Goal: Task Accomplishment & Management: Manage account settings

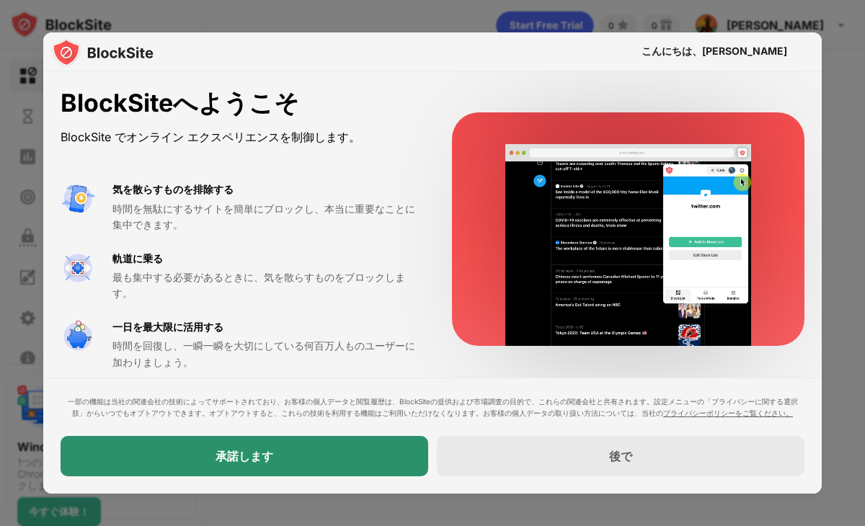
click at [340, 451] on div "承諾します" at bounding box center [245, 456] width 368 height 40
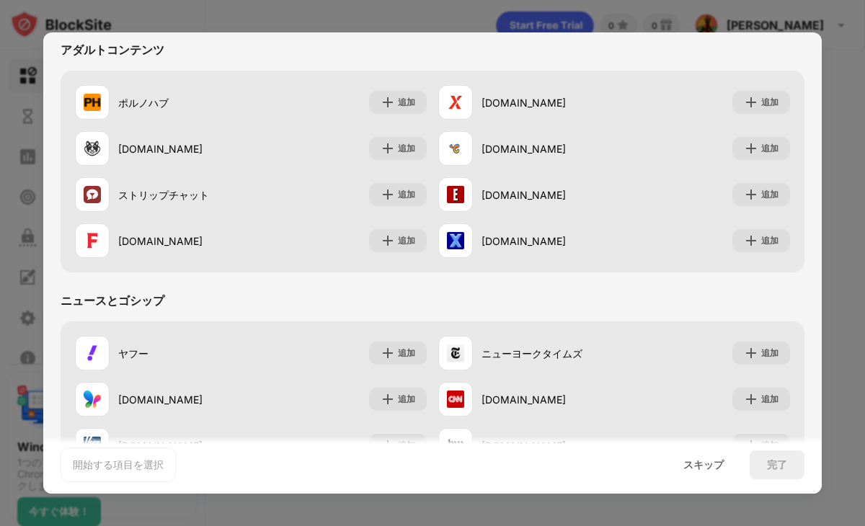
scroll to position [655, 0]
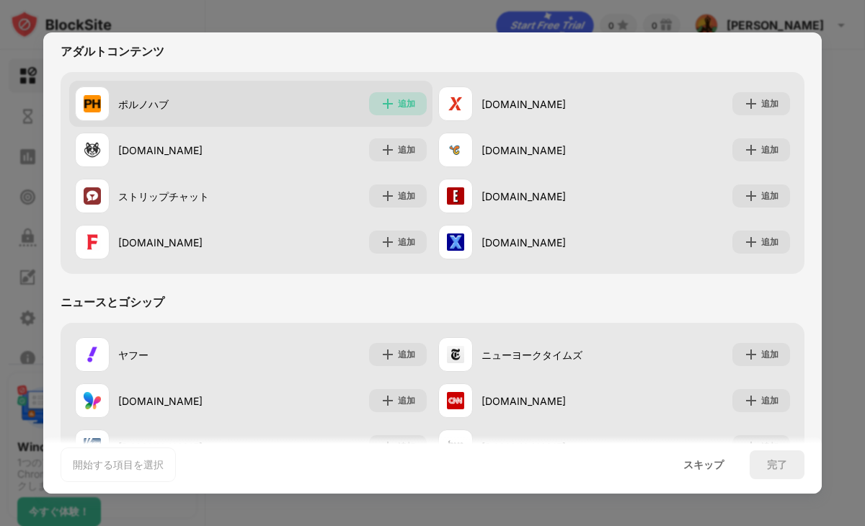
click at [402, 107] on font "追加" at bounding box center [406, 103] width 17 height 11
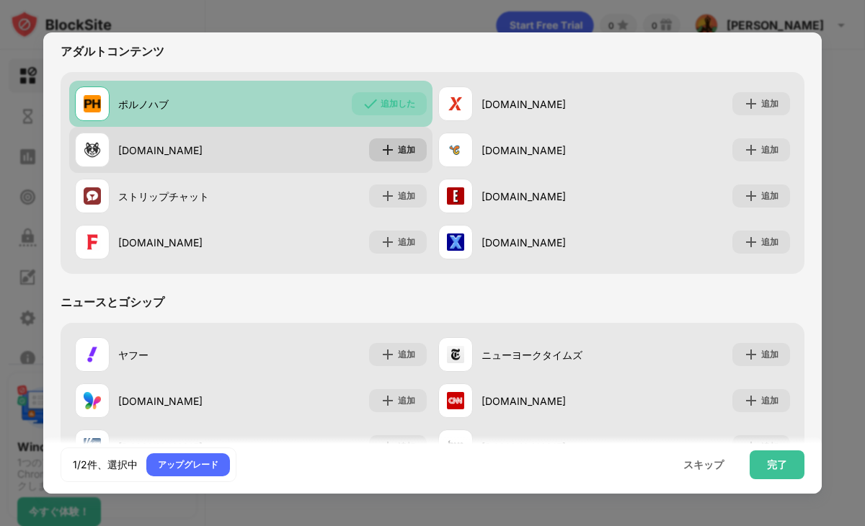
click at [398, 149] on font "追加" at bounding box center [406, 149] width 17 height 11
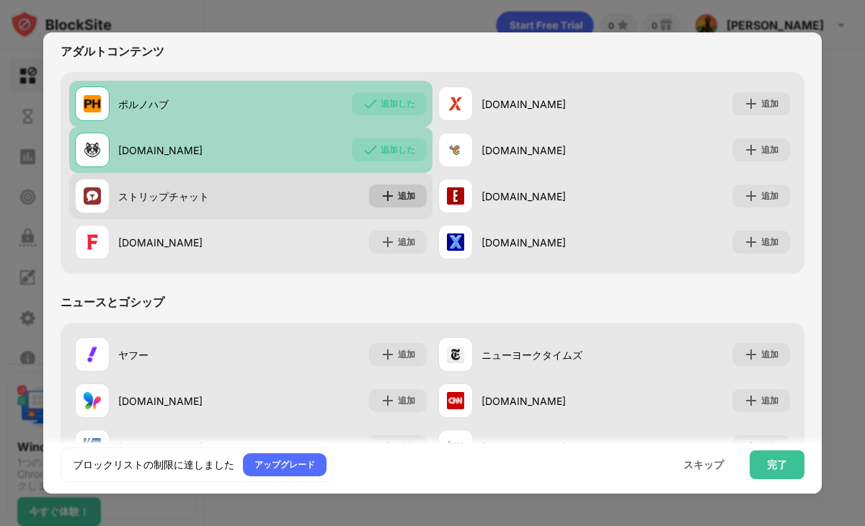
click at [398, 190] on font "追加" at bounding box center [406, 195] width 17 height 11
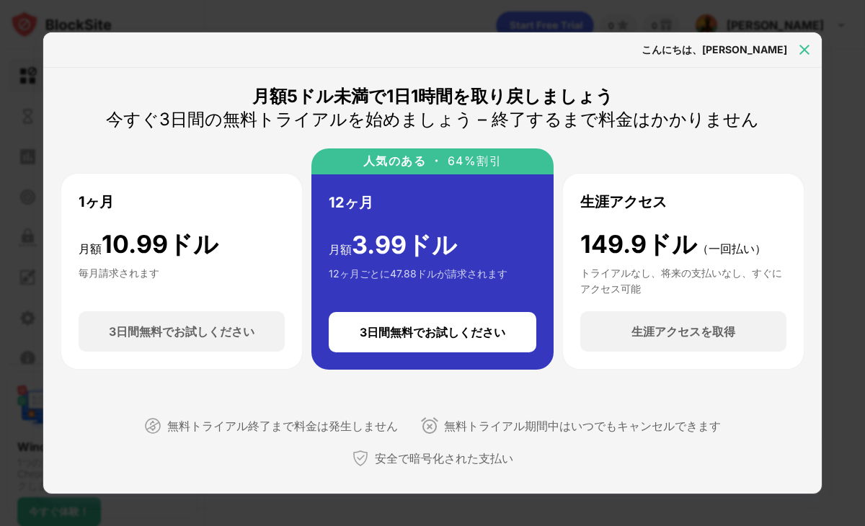
click at [802, 49] on img at bounding box center [804, 50] width 14 height 14
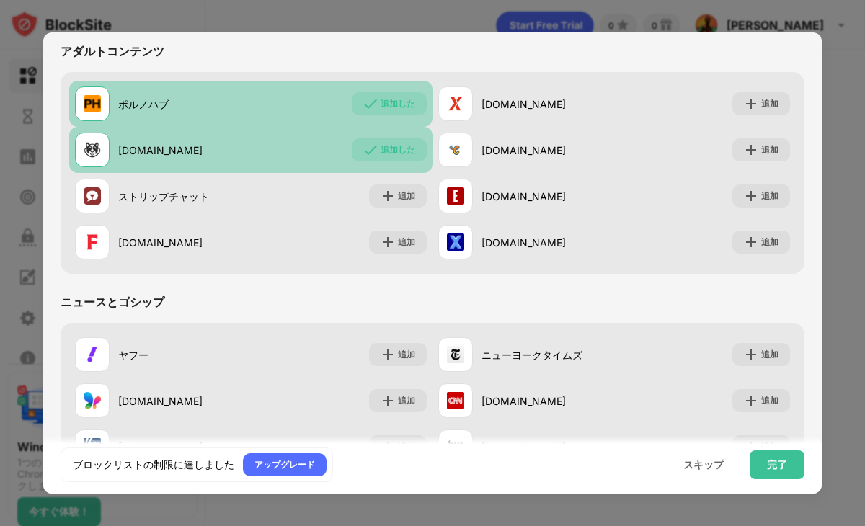
click at [402, 150] on font "追加した" at bounding box center [398, 149] width 35 height 11
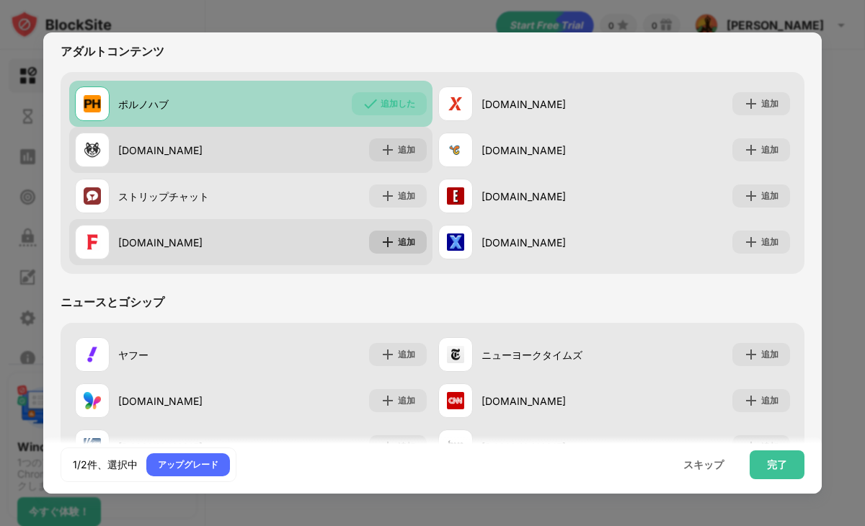
click at [389, 242] on img at bounding box center [388, 242] width 14 height 14
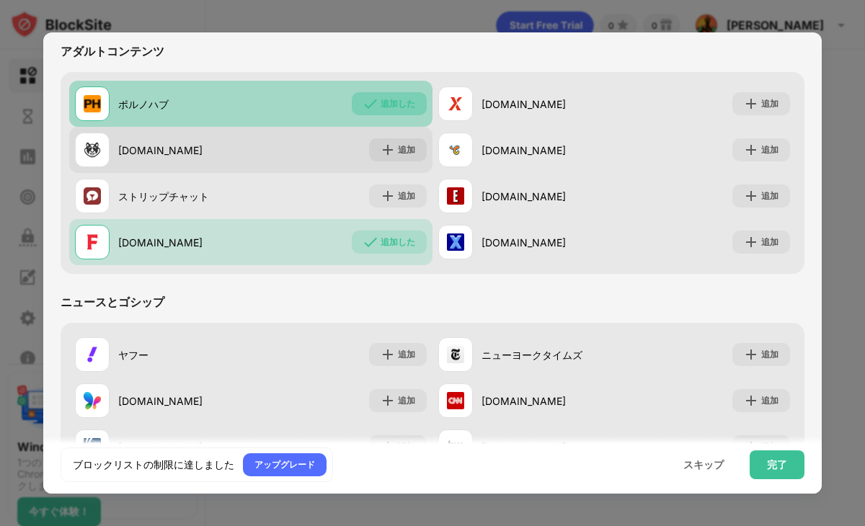
click at [384, 105] on font "追加した" at bounding box center [398, 103] width 35 height 11
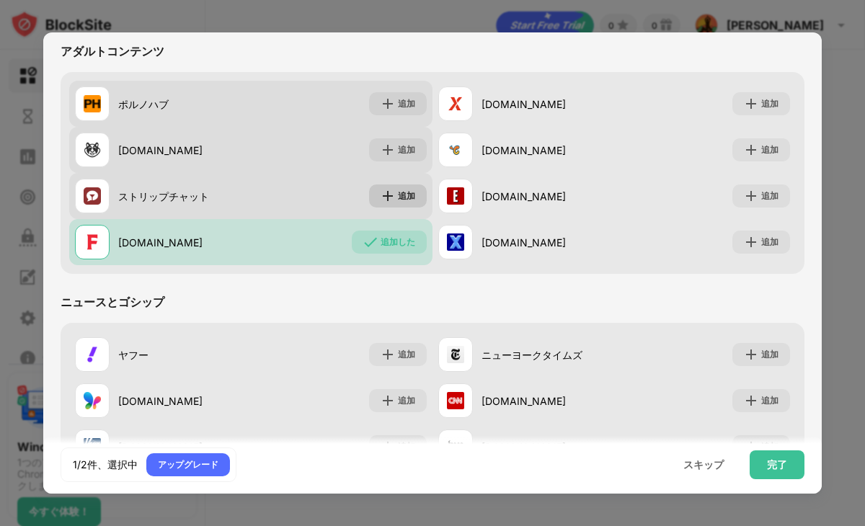
click at [386, 189] on img at bounding box center [388, 196] width 14 height 14
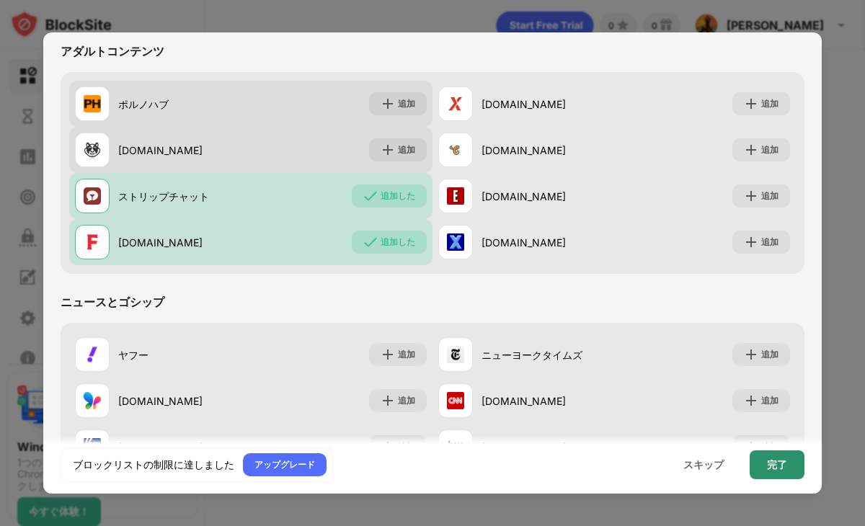
click at [761, 464] on div "完了" at bounding box center [777, 465] width 55 height 29
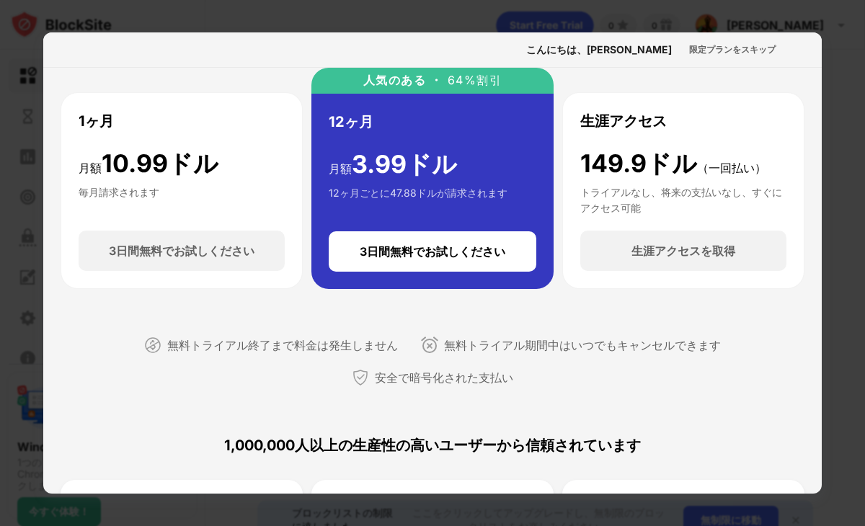
scroll to position [211, 0]
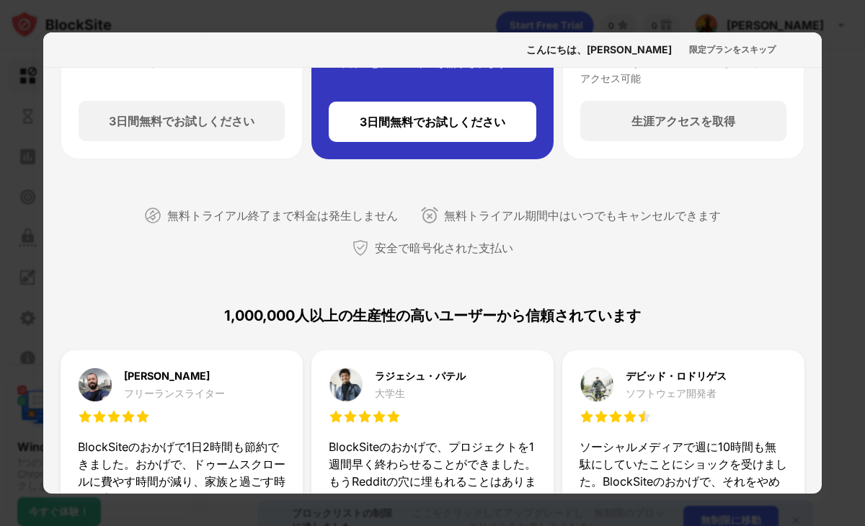
click at [712, 37] on div "こんにちは、[PERSON_NAME]修 限定プランをスキップ" at bounding box center [432, 49] width 779 height 35
click at [703, 52] on font "限定プランをスキップ" at bounding box center [732, 49] width 87 height 11
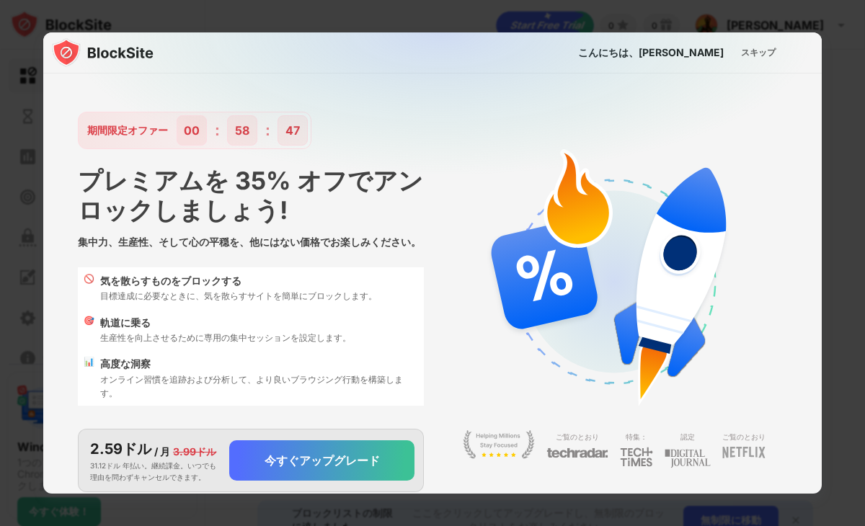
scroll to position [67, 0]
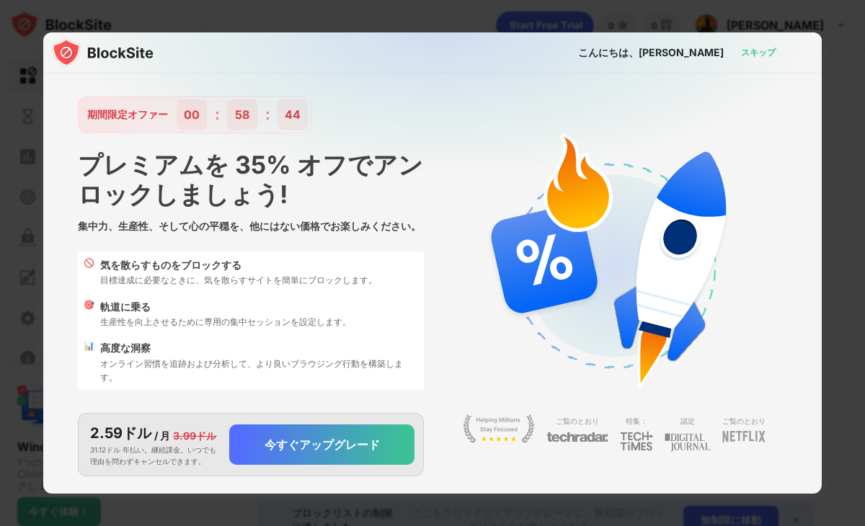
click at [762, 50] on font "スキップ" at bounding box center [758, 52] width 35 height 11
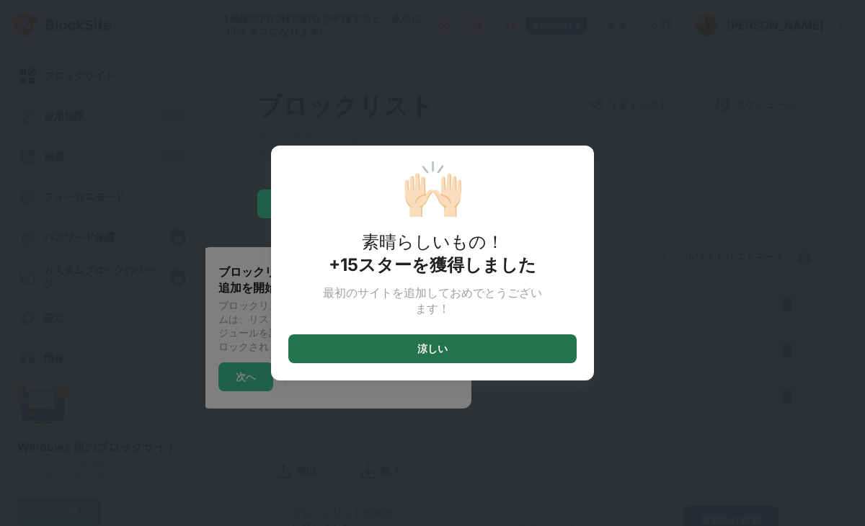
click at [467, 358] on div "涼しい" at bounding box center [432, 349] width 288 height 29
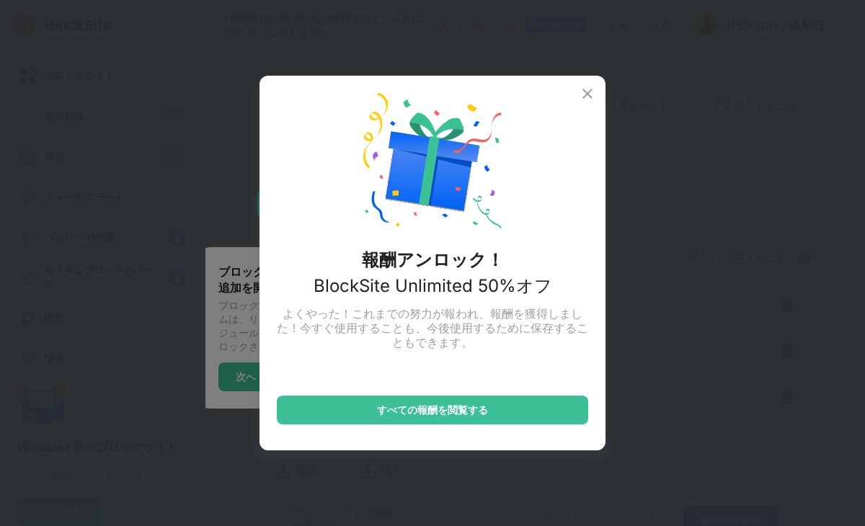
click at [581, 94] on img at bounding box center [587, 93] width 17 height 17
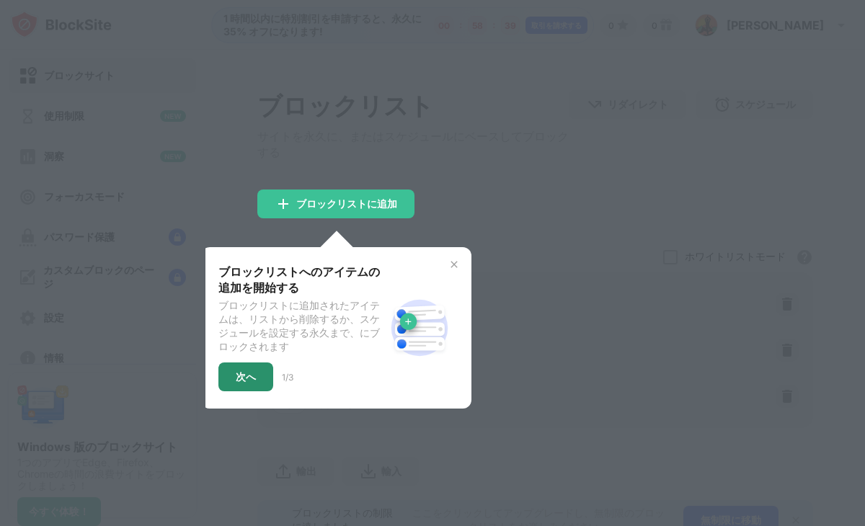
click at [251, 391] on div "次へ" at bounding box center [245, 377] width 55 height 29
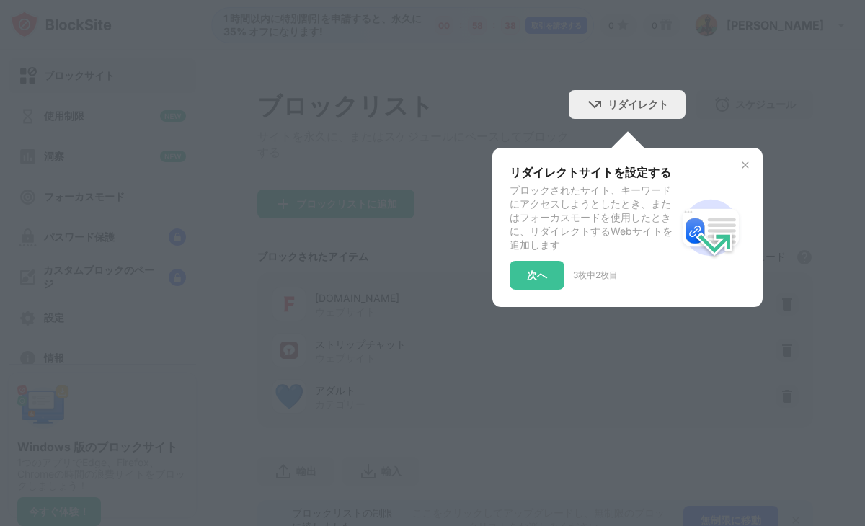
click at [464, 285] on div at bounding box center [432, 263] width 865 height 526
click at [740, 167] on img at bounding box center [746, 165] width 12 height 12
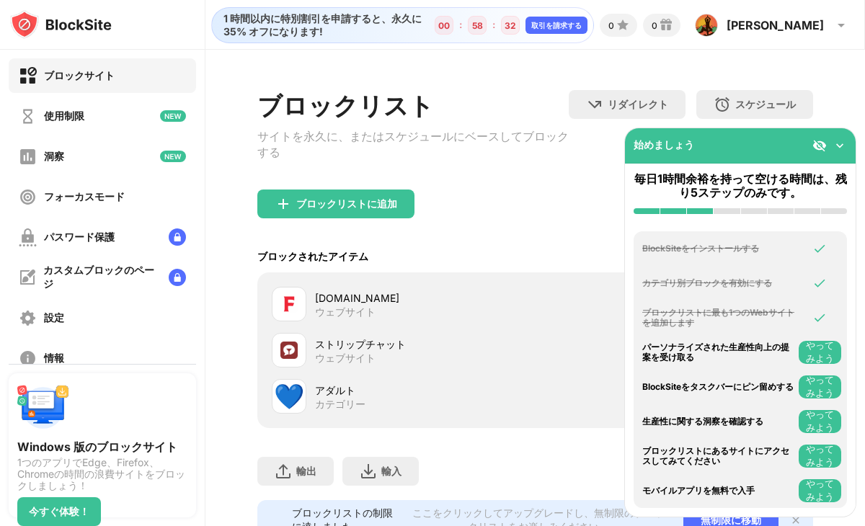
click at [562, 225] on div "ブロックリストに追加" at bounding box center [535, 216] width 556 height 52
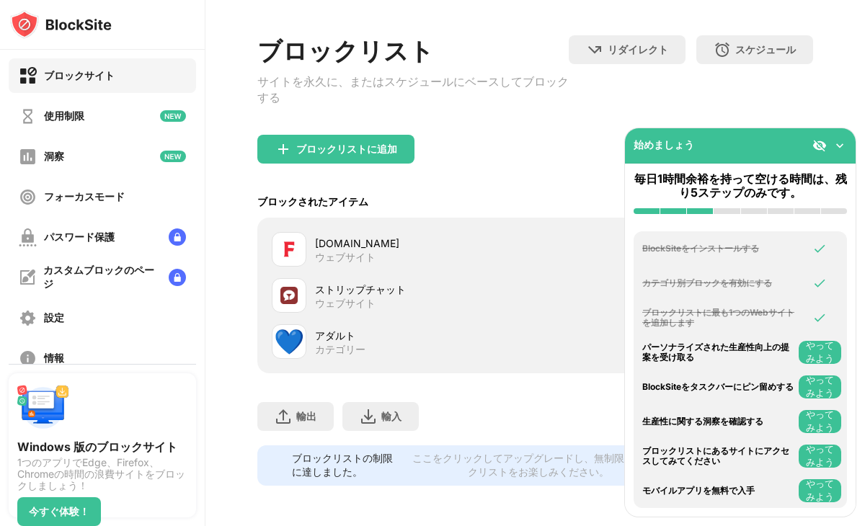
click at [530, 252] on div "[DOMAIN_NAME] ウェブサイト" at bounding box center [535, 249] width 539 height 46
click at [841, 139] on img at bounding box center [840, 145] width 14 height 14
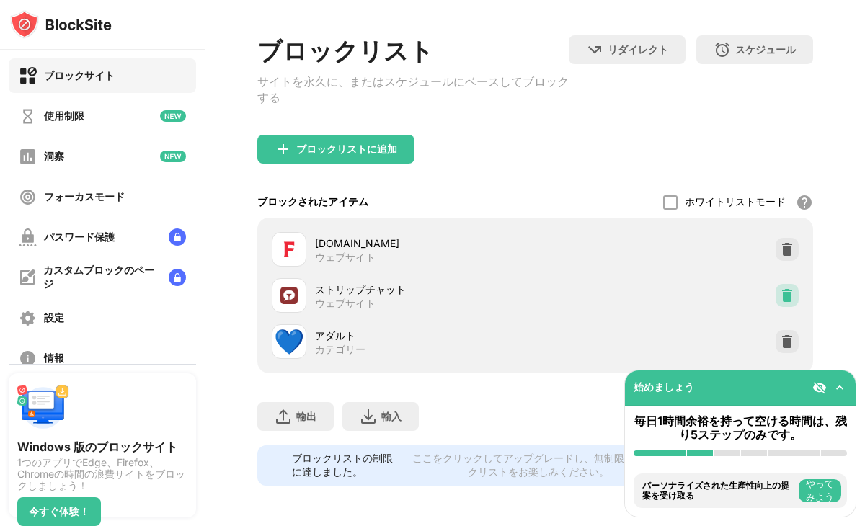
click at [780, 288] on img at bounding box center [787, 295] width 14 height 14
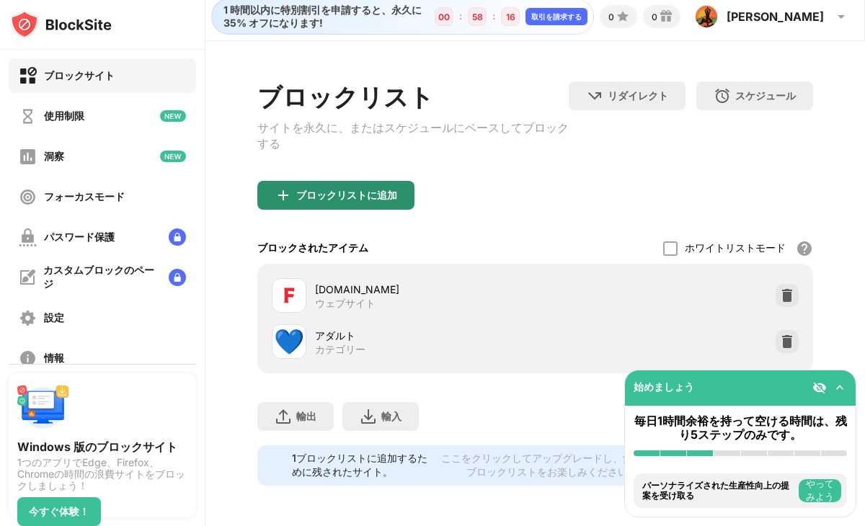
click at [384, 189] on font "ブロックリストに追加" at bounding box center [346, 195] width 101 height 12
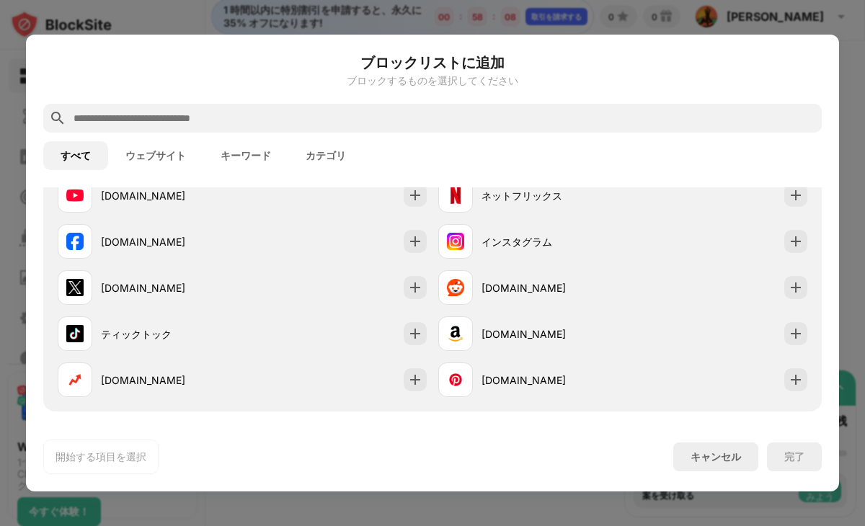
scroll to position [267, 0]
click at [183, 151] on font "ウェブサイト" at bounding box center [155, 156] width 61 height 12
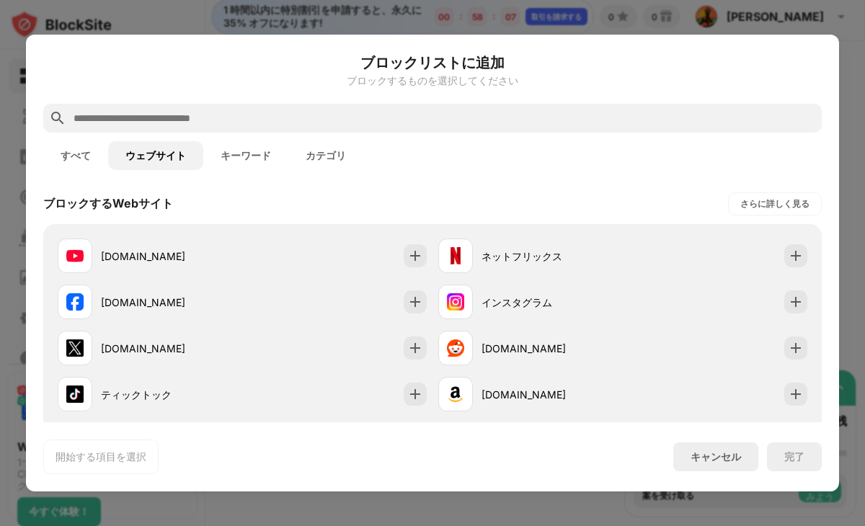
scroll to position [0, 0]
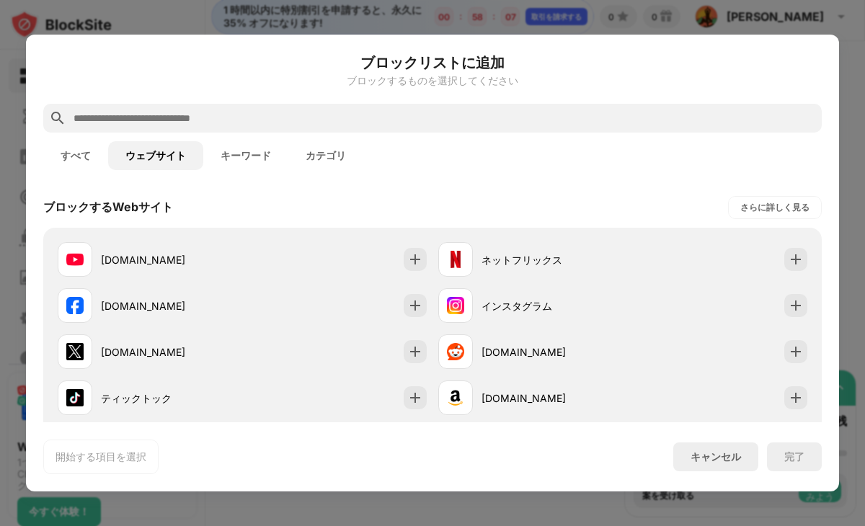
click at [229, 151] on font "キーワード" at bounding box center [246, 156] width 50 height 12
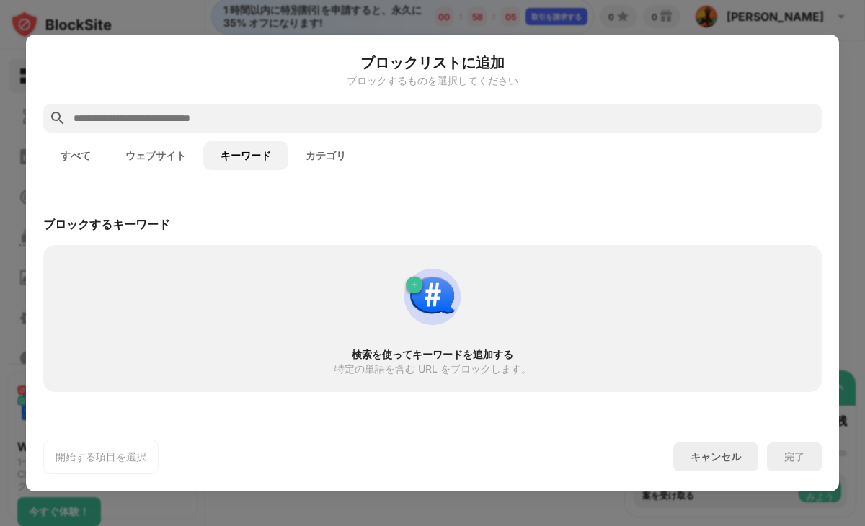
click at [199, 120] on input "text" at bounding box center [444, 118] width 744 height 17
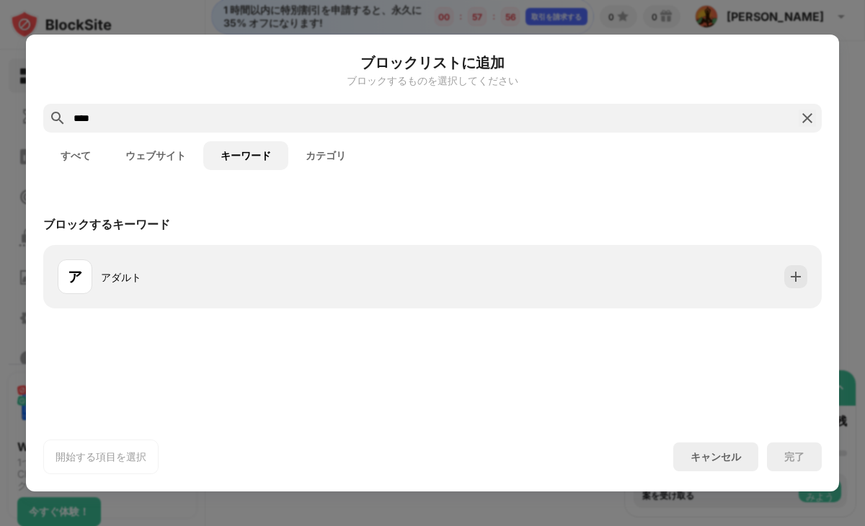
click at [332, 154] on font "カテゴリ" at bounding box center [326, 156] width 40 height 12
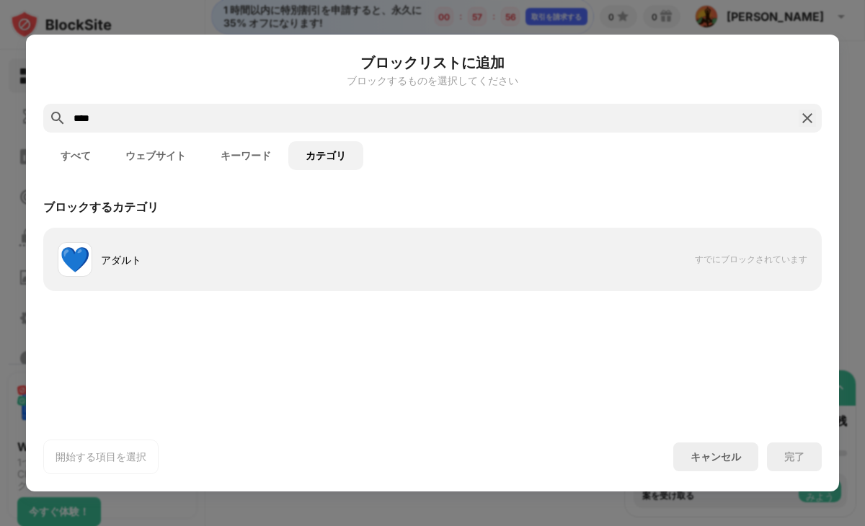
click at [332, 154] on font "カテゴリ" at bounding box center [326, 156] width 40 height 12
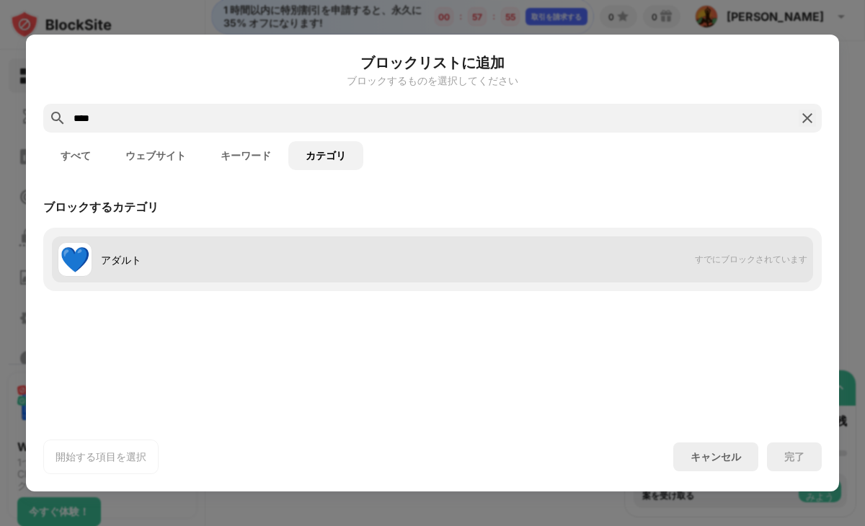
click at [301, 244] on div "💙 アダルト" at bounding box center [245, 259] width 375 height 35
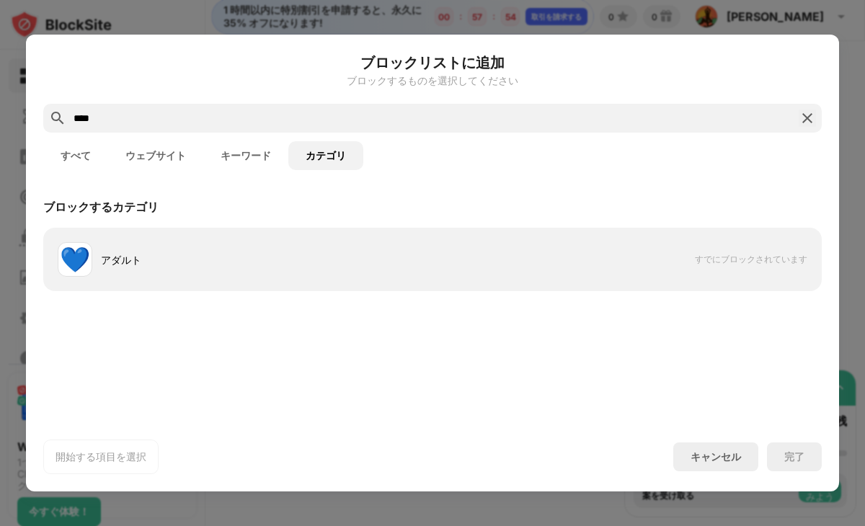
click at [154, 167] on button "ウェブサイト" at bounding box center [155, 155] width 95 height 29
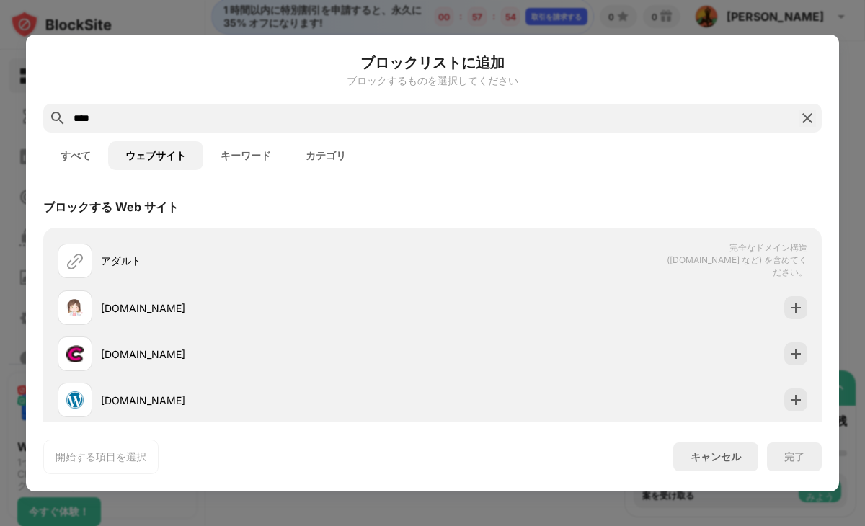
click at [152, 163] on button "ウェブサイト" at bounding box center [155, 155] width 95 height 29
click at [66, 158] on font "すべて" at bounding box center [76, 156] width 30 height 12
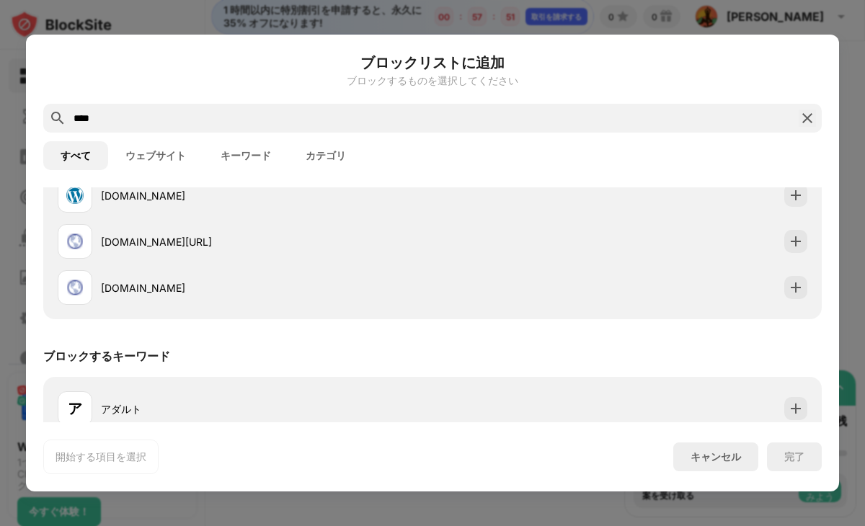
scroll to position [333, 0]
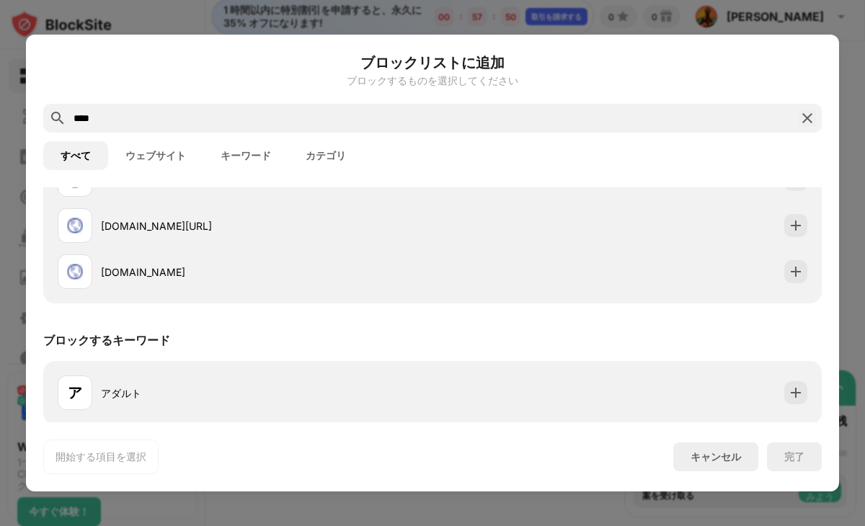
click at [296, 111] on input "****" at bounding box center [432, 118] width 721 height 17
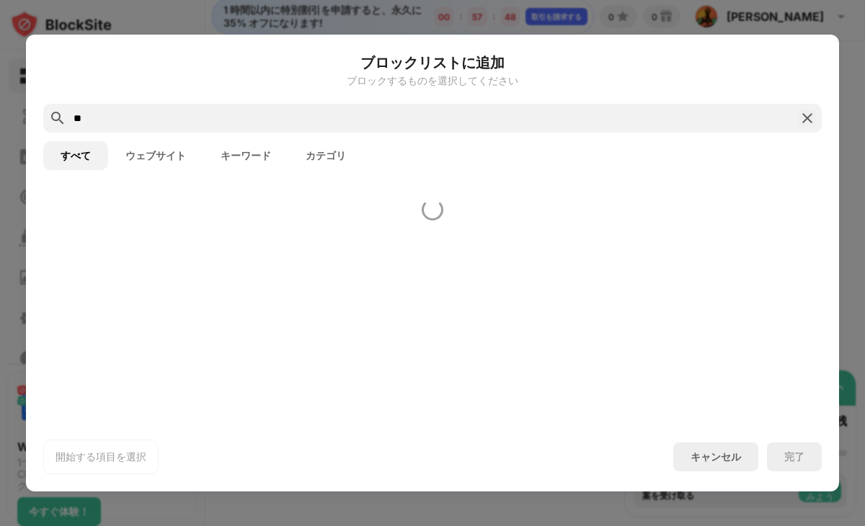
type input "*"
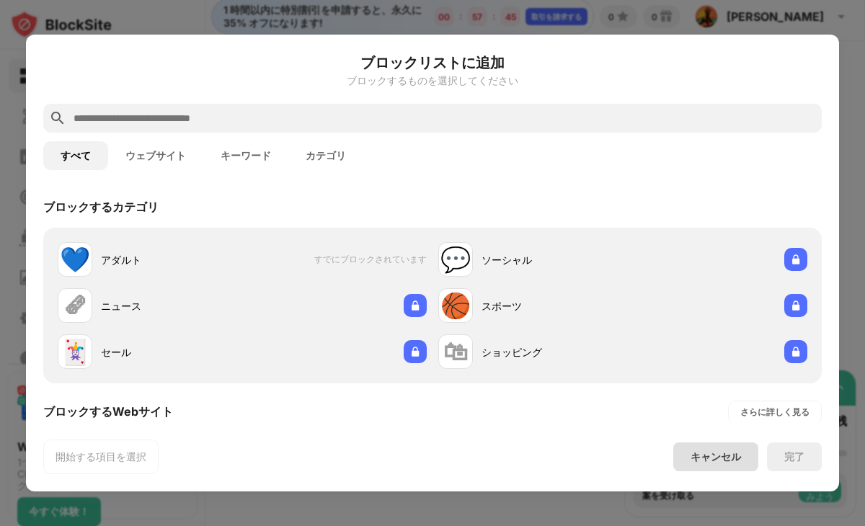
click at [709, 457] on font "キャンセル" at bounding box center [716, 457] width 50 height 12
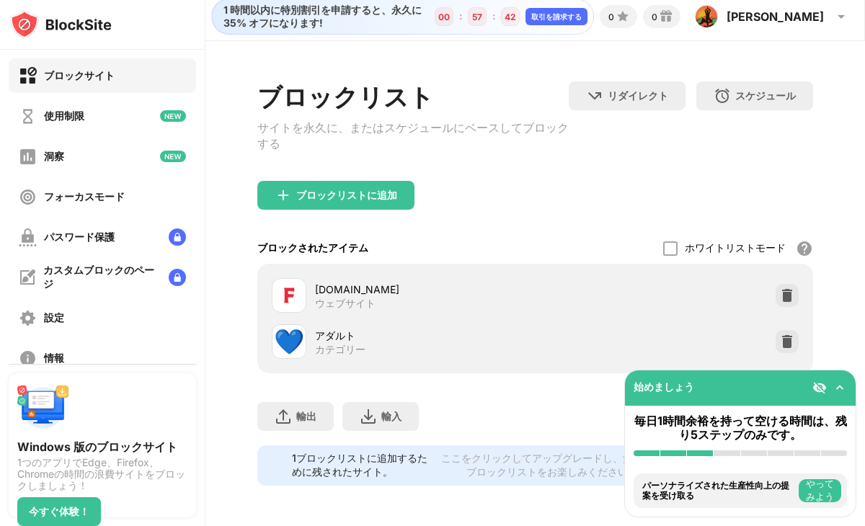
scroll to position [29, 11]
click at [100, 112] on div "使用制限" at bounding box center [102, 116] width 187 height 35
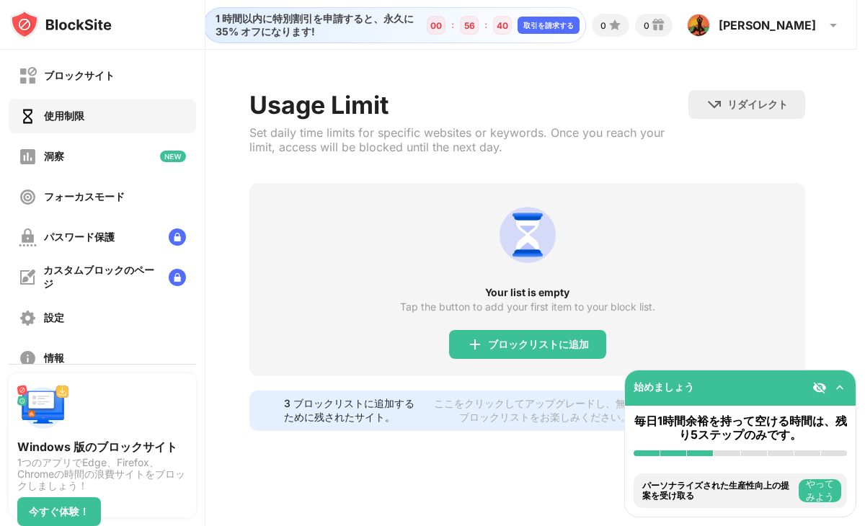
scroll to position [0, 7]
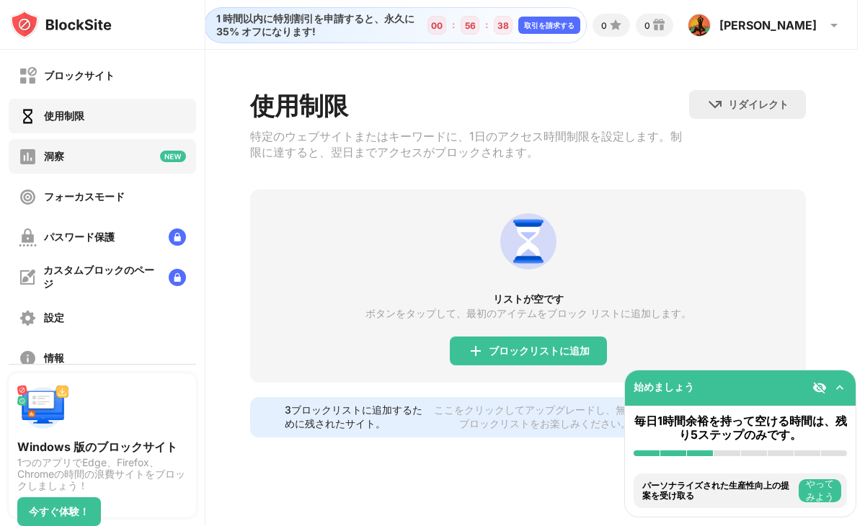
click at [109, 149] on div "洞察" at bounding box center [102, 156] width 187 height 35
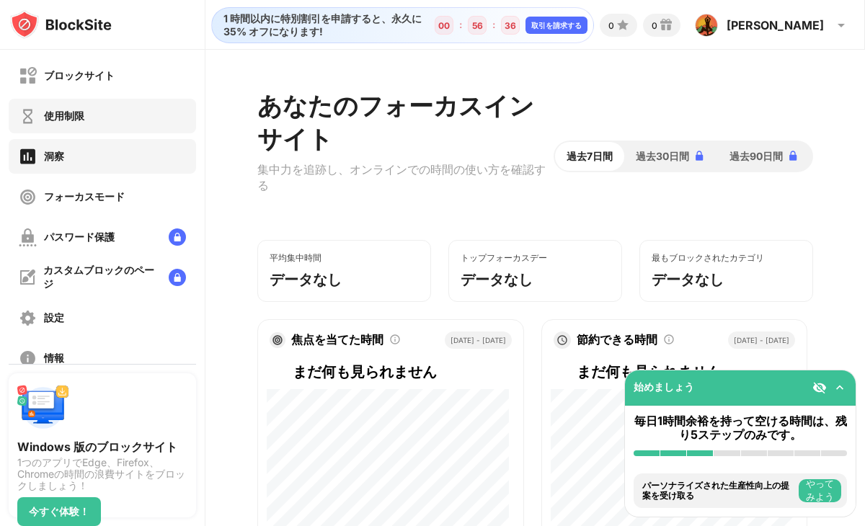
click at [112, 130] on div "使用制限" at bounding box center [102, 116] width 187 height 35
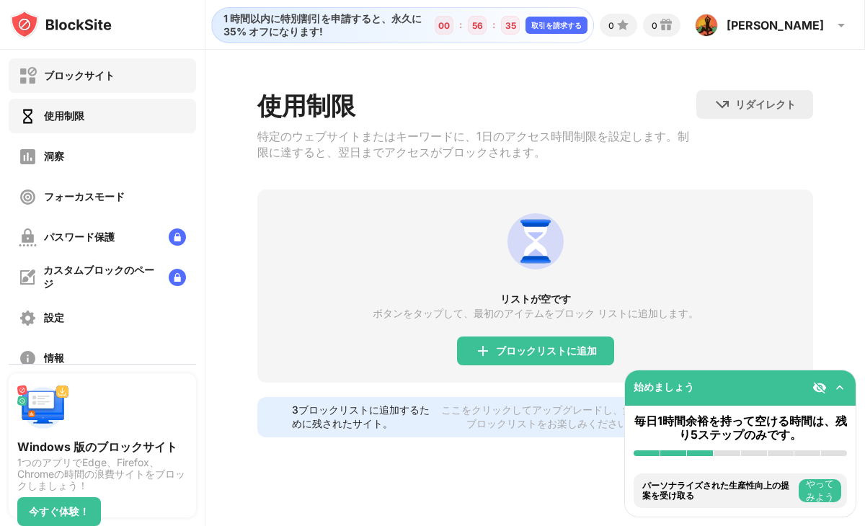
click at [110, 82] on div "ブロックサイト" at bounding box center [79, 76] width 71 height 14
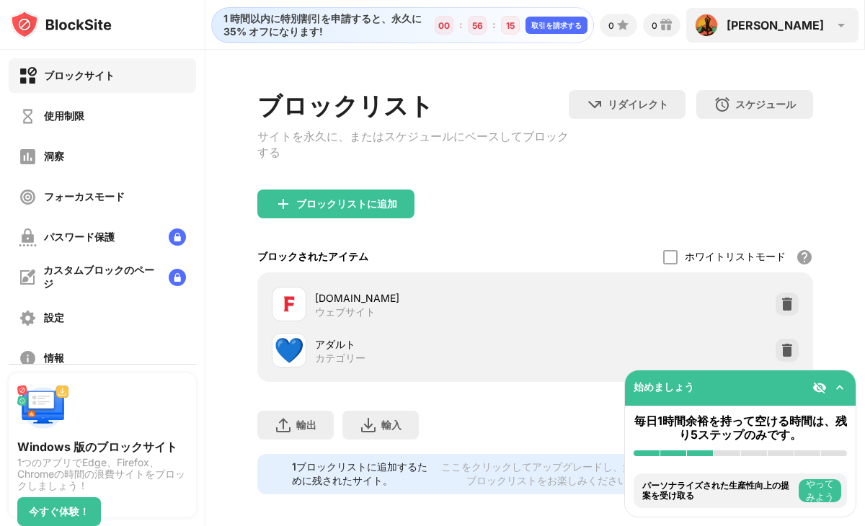
click at [829, 34] on div "[PERSON_NAME] [PERSON_NAME] アカウントを表示 洞察 プレミアム 報酬 設定 サポート ログアウト" at bounding box center [772, 25] width 172 height 35
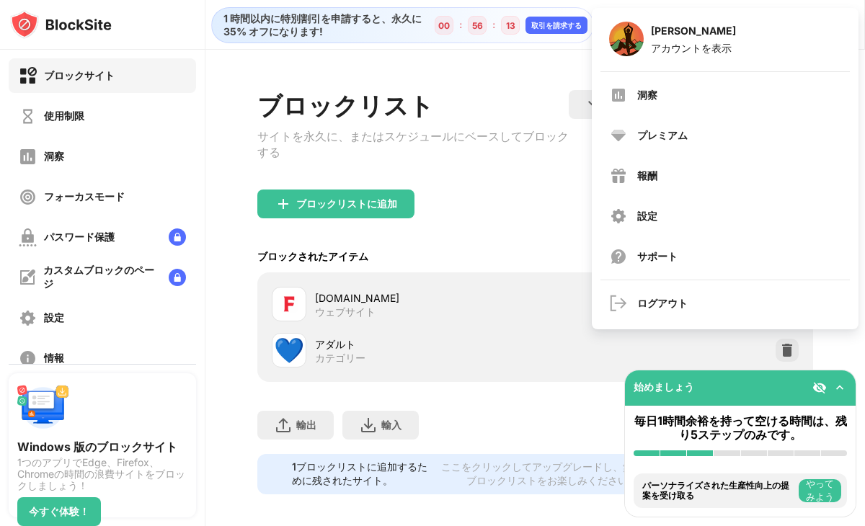
click at [461, 230] on div "ブロックリストに追加" at bounding box center [535, 216] width 556 height 52
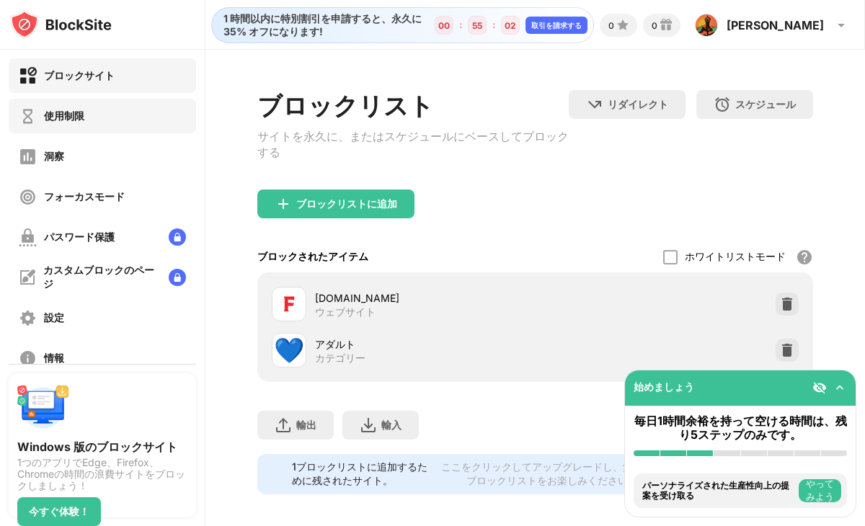
click at [112, 113] on div "使用制限" at bounding box center [102, 116] width 187 height 35
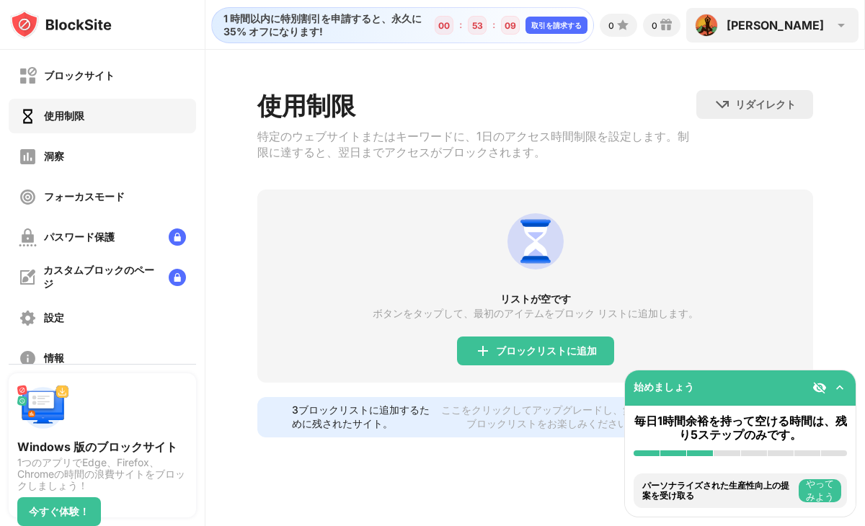
click at [800, 26] on font "[PERSON_NAME]" at bounding box center [775, 25] width 97 height 14
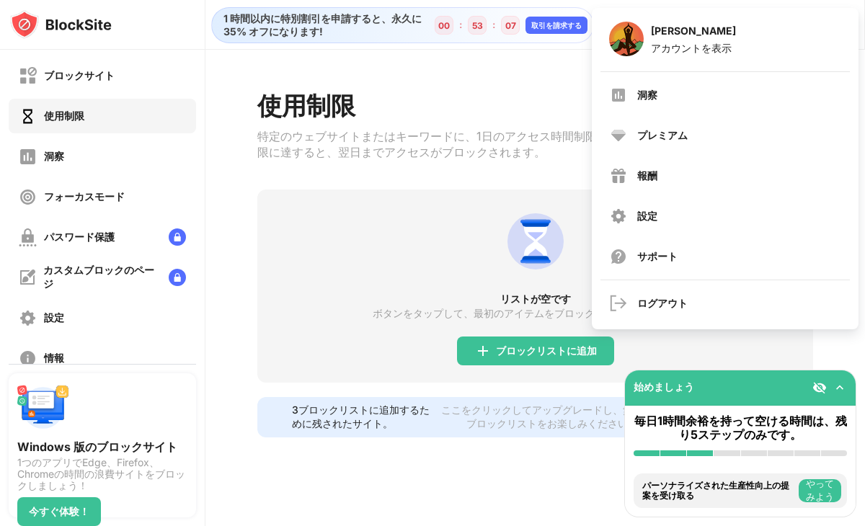
click at [470, 203] on div "リストが空です ボタンをタップして、最初のアイテムをブロック リストに追加します。 ブロックリストに追加" at bounding box center [535, 286] width 556 height 193
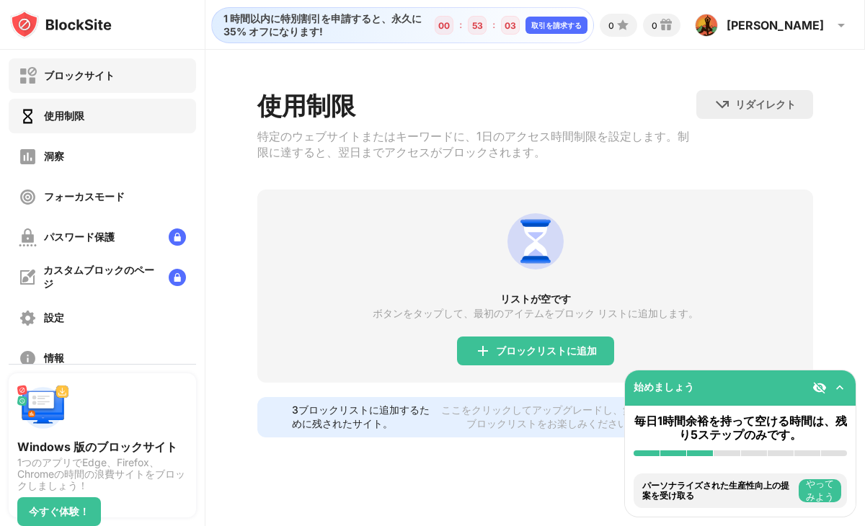
click at [130, 62] on div "ブロックサイト" at bounding box center [102, 75] width 187 height 35
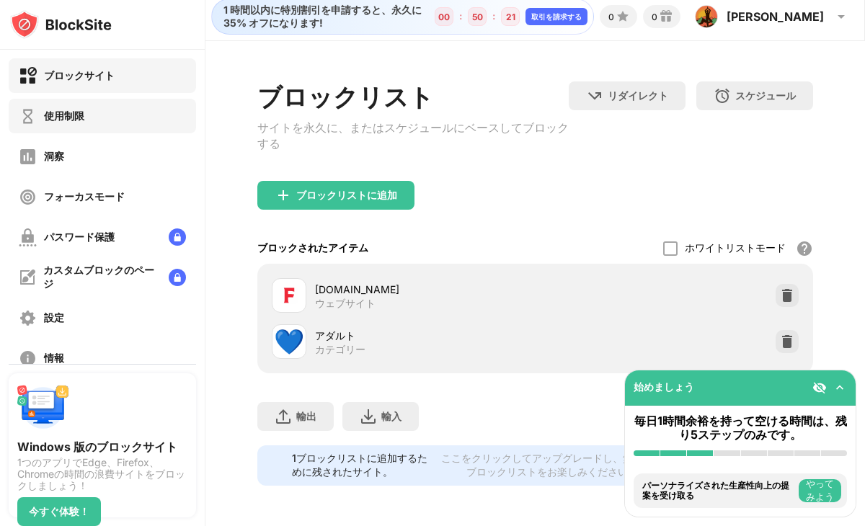
click at [123, 118] on div "使用制限" at bounding box center [102, 116] width 187 height 35
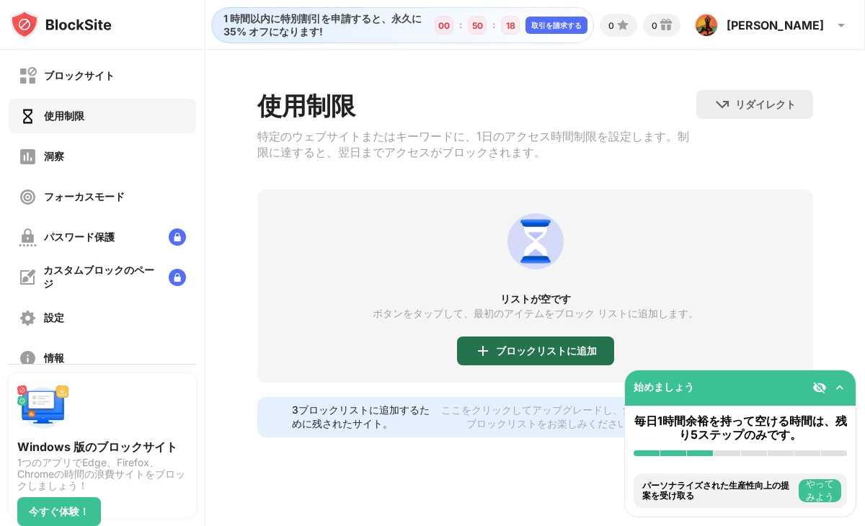
click at [498, 348] on div "ブロックリストに追加" at bounding box center [535, 351] width 157 height 29
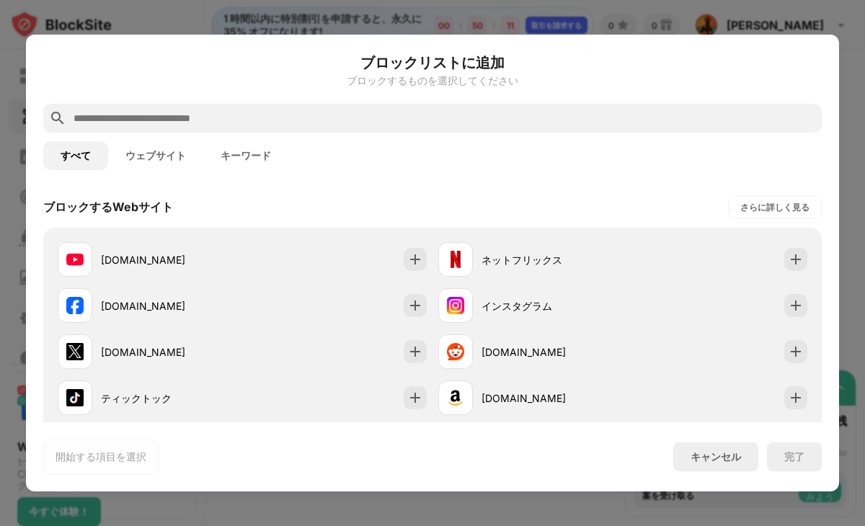
click at [745, 440] on div "開始する項目を選択 キャンセル 完了" at bounding box center [432, 457] width 779 height 35
click at [723, 454] on font "キャンセル" at bounding box center [716, 457] width 50 height 12
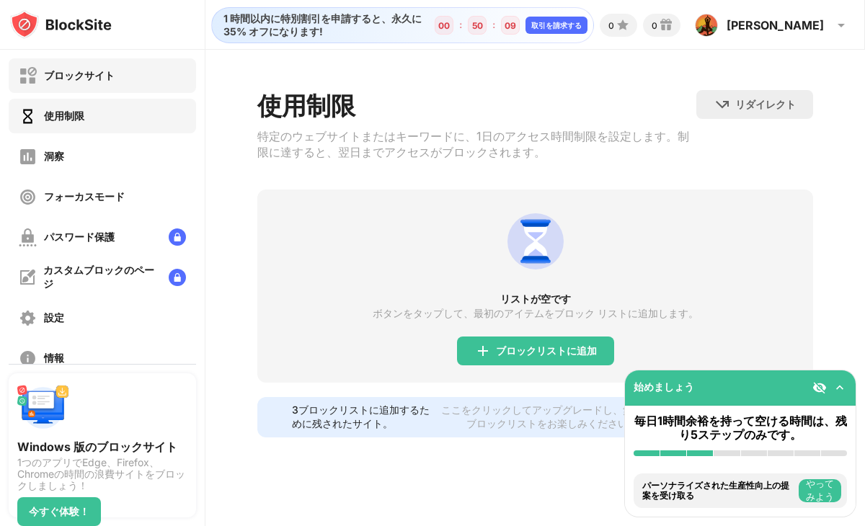
click at [89, 77] on font "ブロックサイト" at bounding box center [79, 75] width 71 height 12
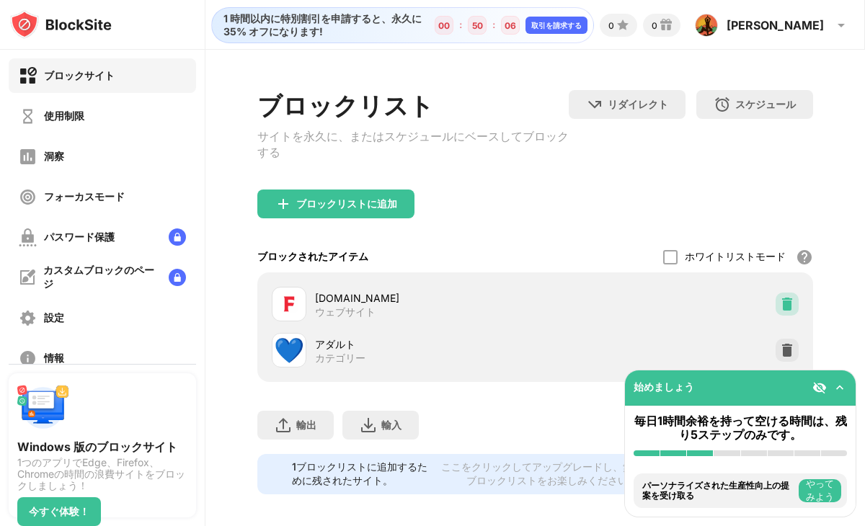
click at [782, 309] on img at bounding box center [787, 304] width 14 height 14
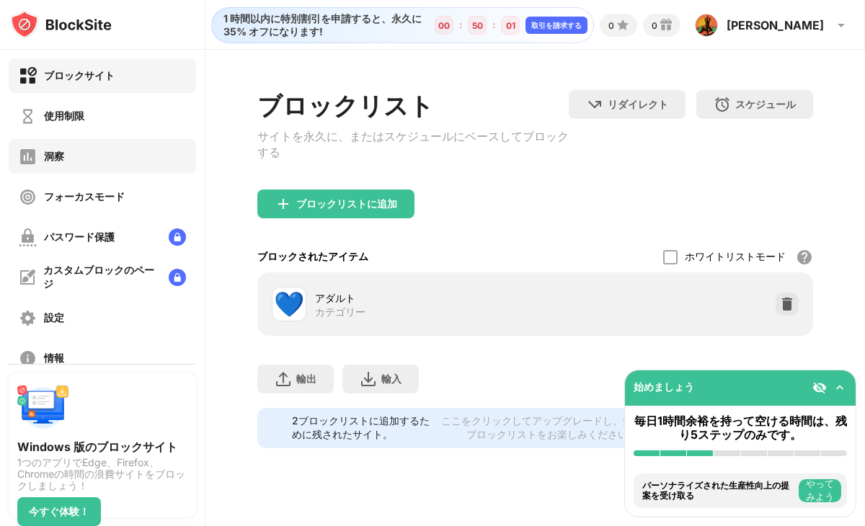
click at [126, 148] on div "洞察" at bounding box center [102, 156] width 187 height 35
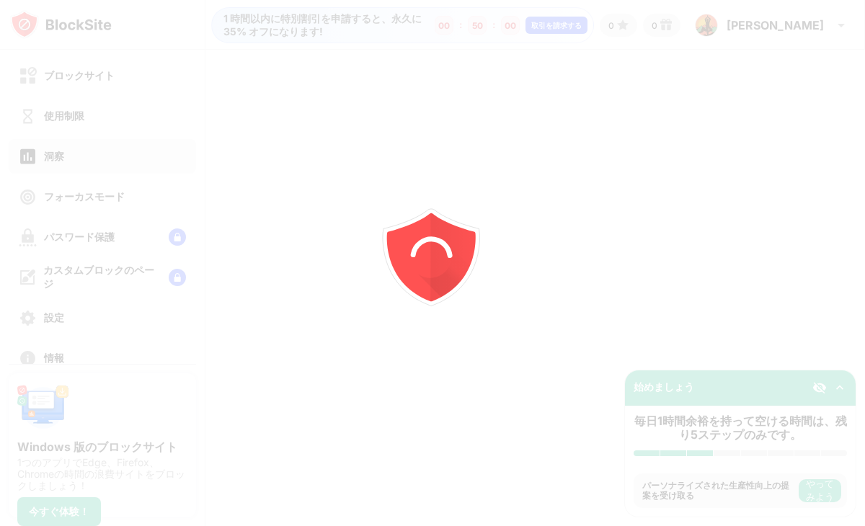
click at [121, 118] on div at bounding box center [432, 263] width 865 height 526
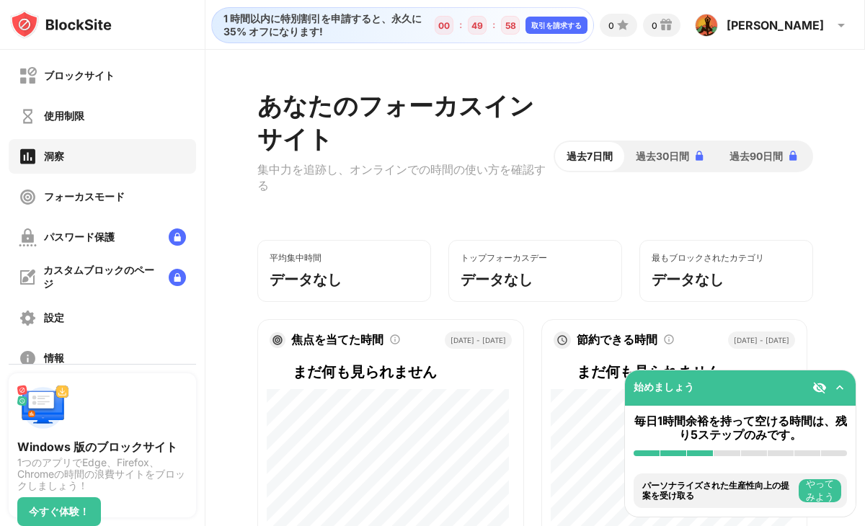
click at [123, 119] on div "使用制限" at bounding box center [102, 116] width 187 height 35
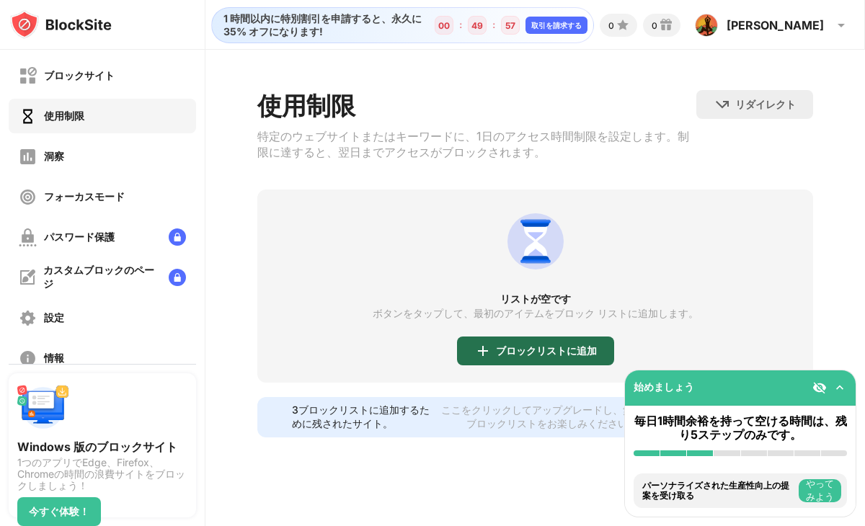
click at [534, 348] on div "ブロックリストに追加" at bounding box center [535, 351] width 157 height 29
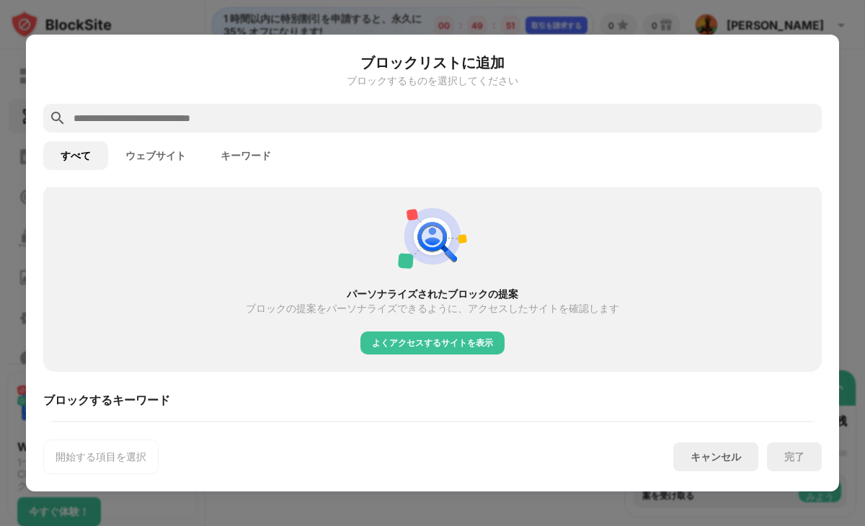
scroll to position [353, 0]
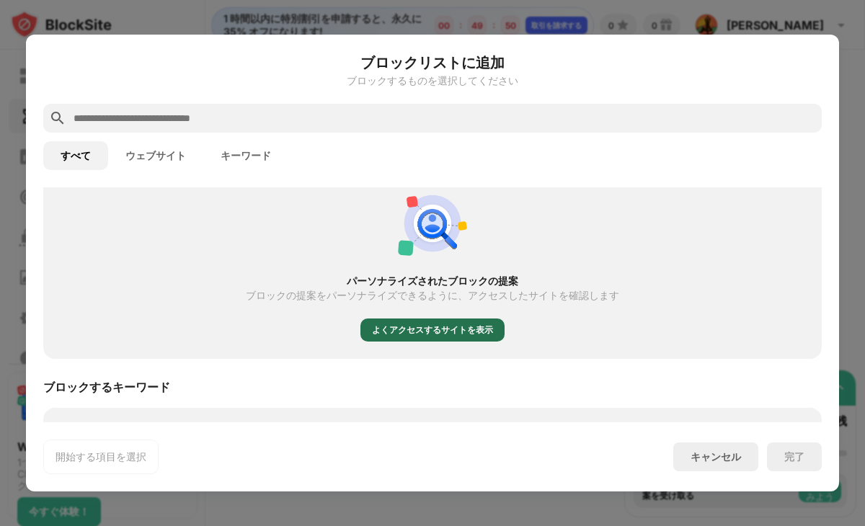
click at [422, 335] on div "よくアクセスするサイトを表示" at bounding box center [432, 330] width 121 height 14
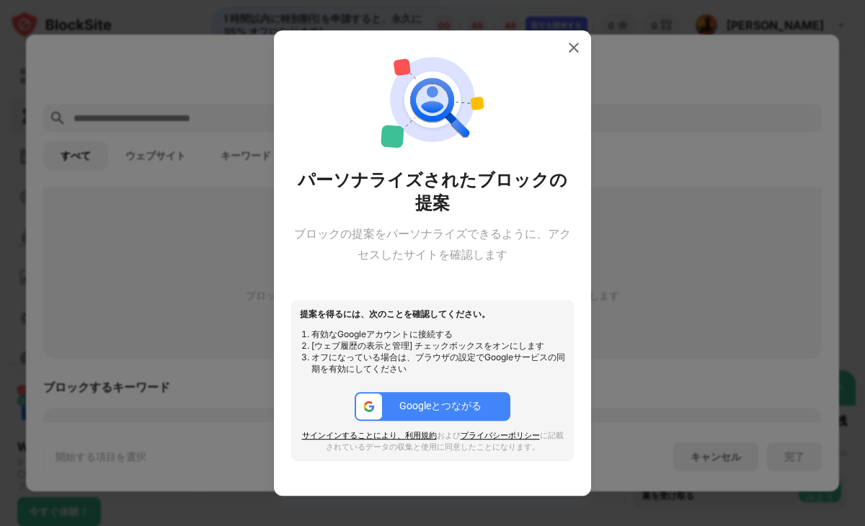
click at [642, 255] on div at bounding box center [432, 263] width 865 height 526
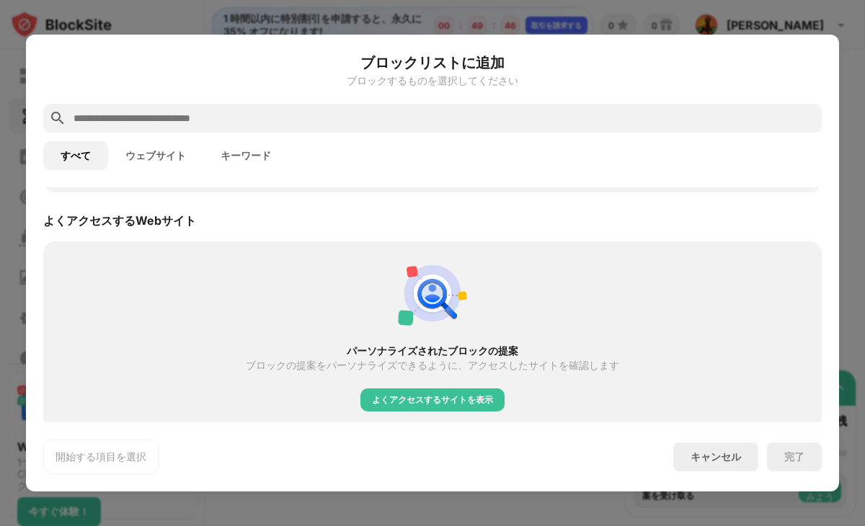
scroll to position [0, 0]
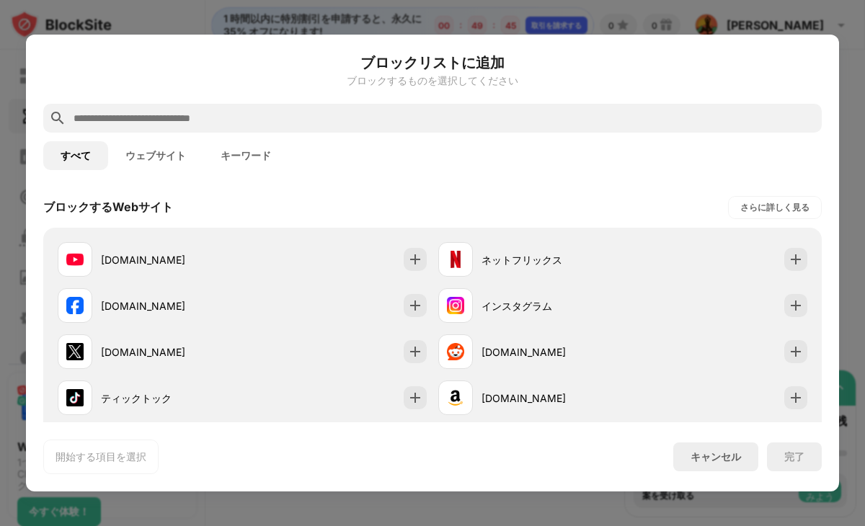
click at [158, 158] on font "ウェブサイト" at bounding box center [155, 156] width 61 height 12
click at [234, 159] on font "キーワード" at bounding box center [246, 156] width 50 height 12
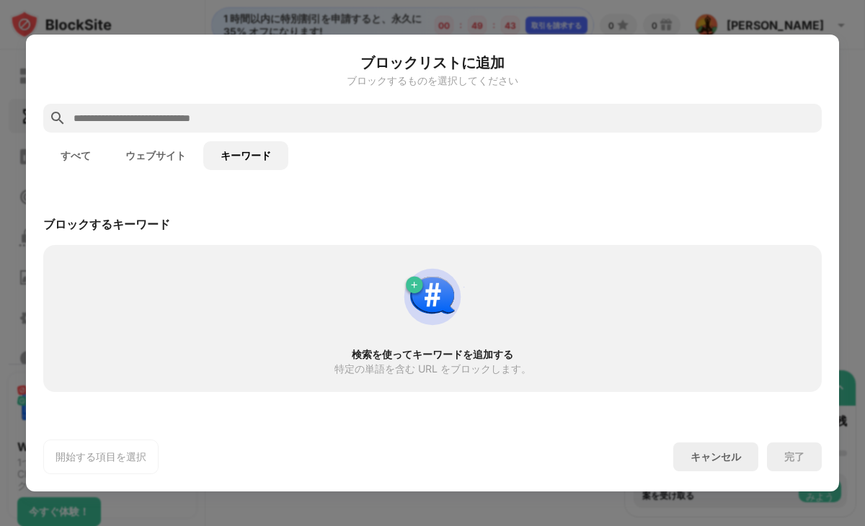
click at [150, 151] on font "ウェブサイト" at bounding box center [155, 156] width 61 height 12
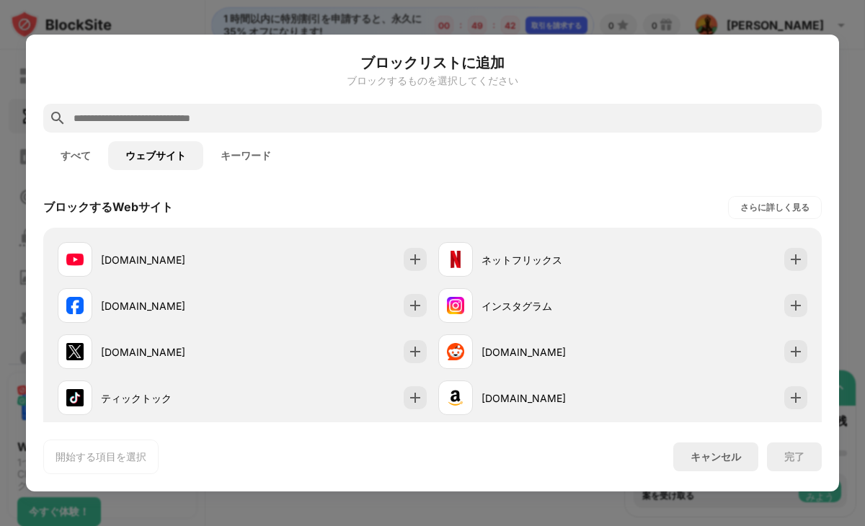
click at [160, 123] on input "text" at bounding box center [444, 118] width 744 height 17
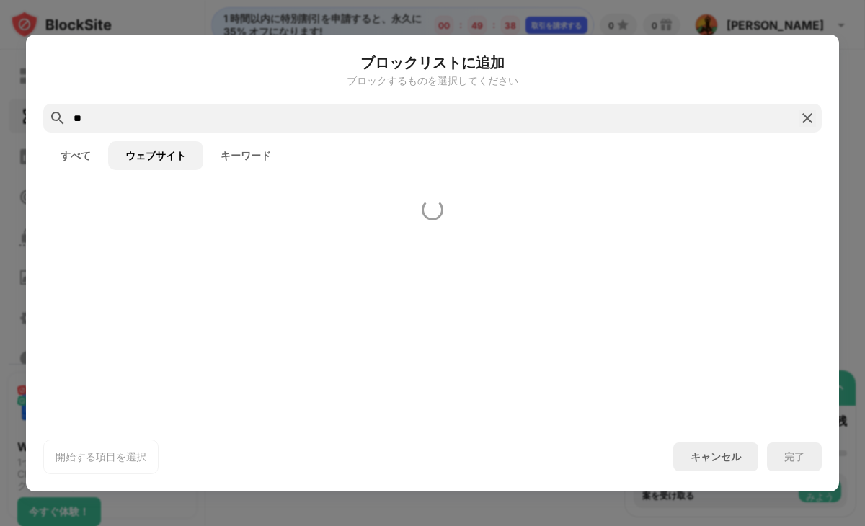
type input "*"
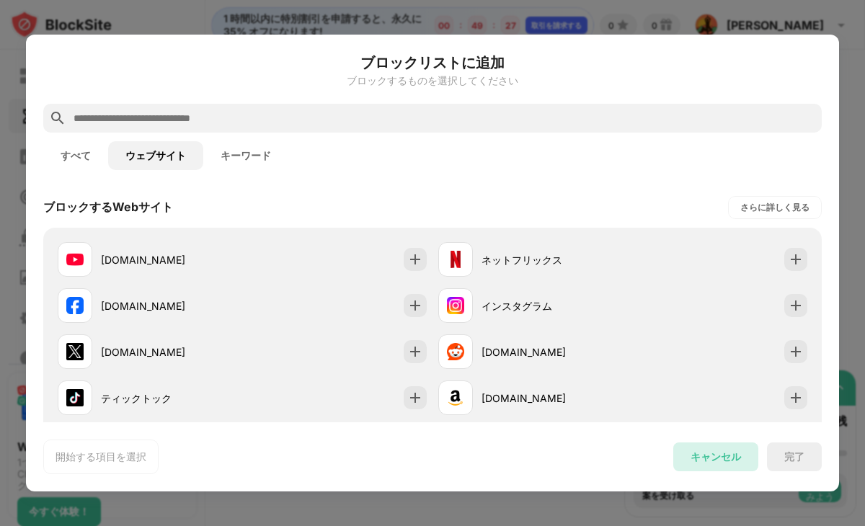
click at [725, 456] on font "キャンセル" at bounding box center [716, 457] width 50 height 12
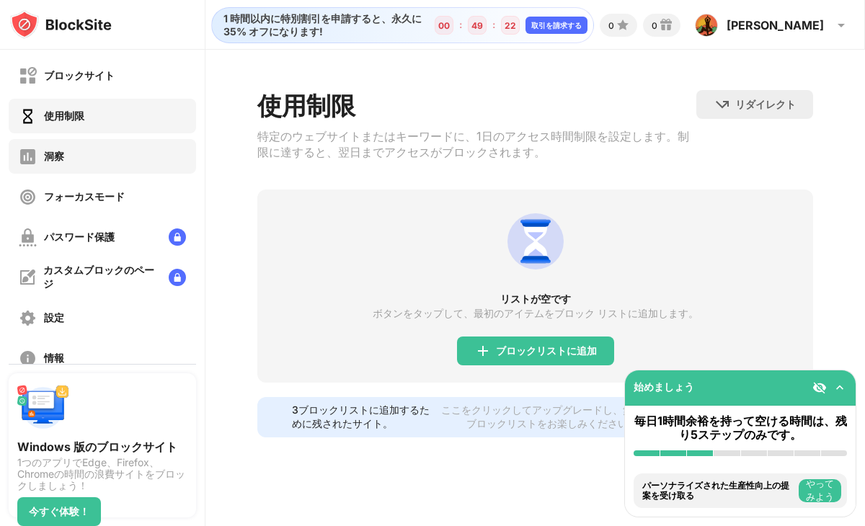
click at [78, 154] on div "洞察" at bounding box center [102, 156] width 187 height 35
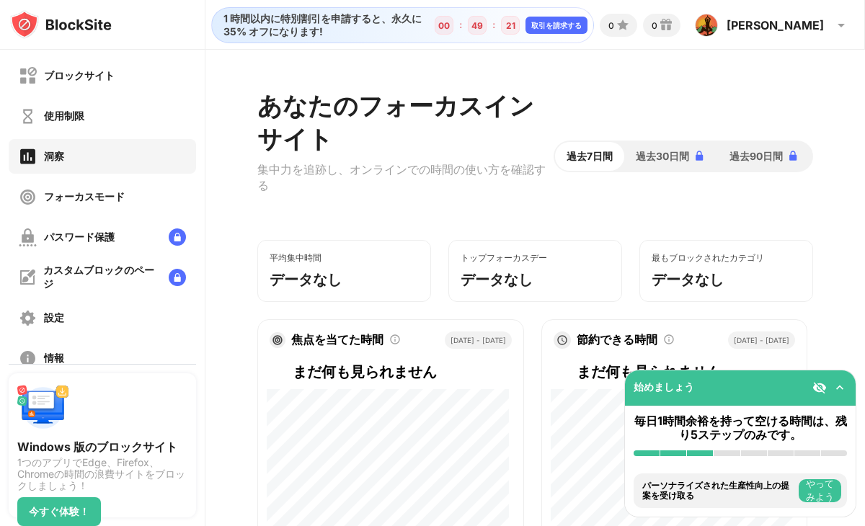
click at [88, 194] on font "フォーカスモード" at bounding box center [84, 196] width 81 height 12
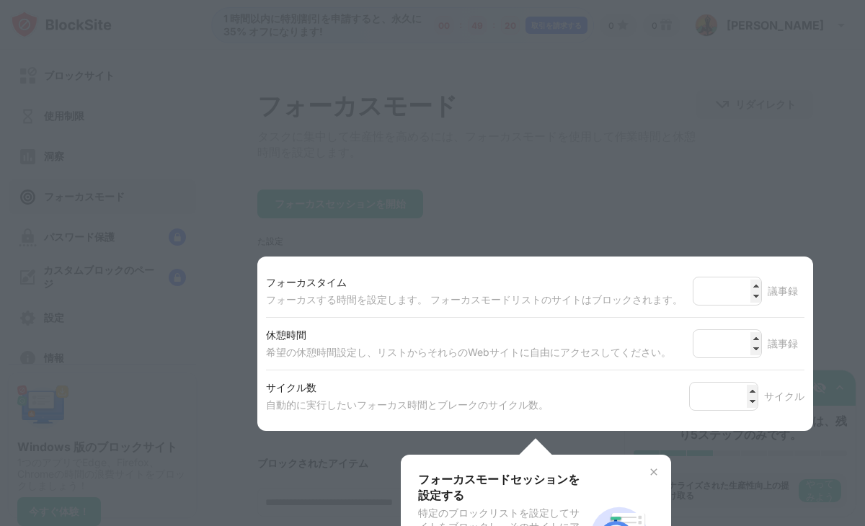
click at [101, 101] on div at bounding box center [432, 263] width 865 height 526
click at [138, 188] on div at bounding box center [432, 263] width 865 height 526
click at [507, 482] on font "フォーカスモードセッションを設定する" at bounding box center [498, 487] width 161 height 30
click at [650, 471] on div "フォーカスモードセッションを設定する 特定のブロックリストを設定してサイトをブロックし、そのサイトにアクセスできるようにしますので、サイクルの最後に休憩を取り…" at bounding box center [536, 535] width 270 height 161
click at [648, 474] on img at bounding box center [654, 472] width 12 height 12
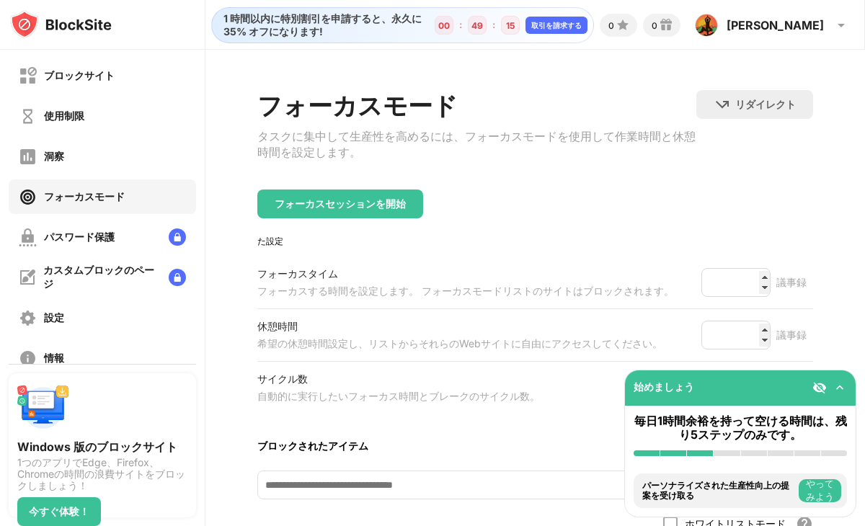
click at [123, 146] on div "洞察" at bounding box center [102, 156] width 187 height 35
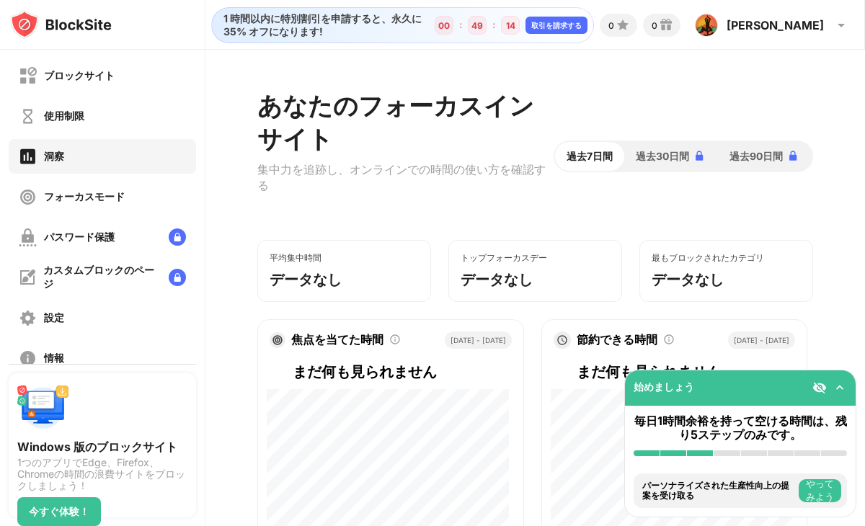
click at [130, 107] on div "使用制限" at bounding box center [102, 116] width 187 height 35
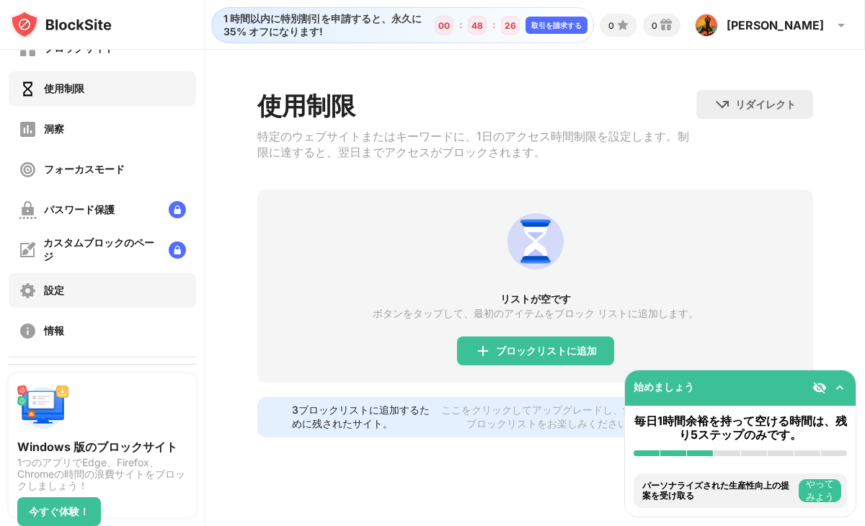
scroll to position [28, 0]
click at [82, 205] on font "パスワード保護" at bounding box center [79, 209] width 71 height 12
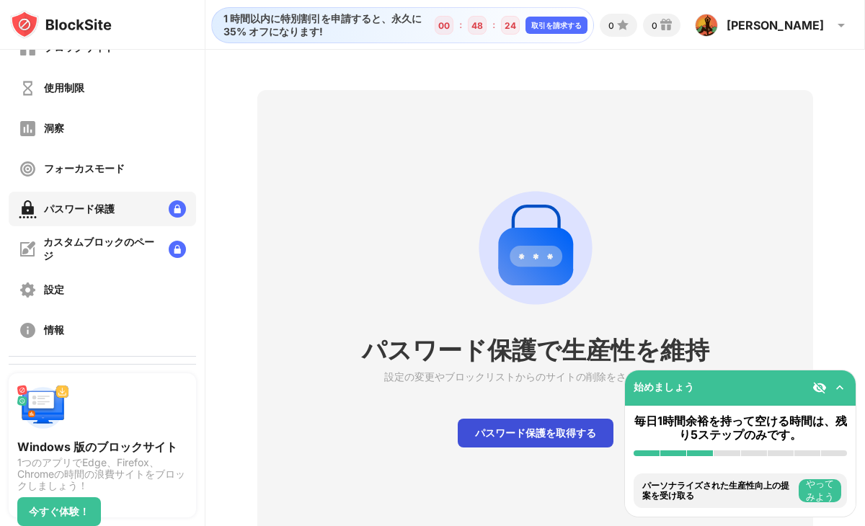
click at [475, 434] on font "パスワード保護を取得する" at bounding box center [535, 433] width 121 height 12
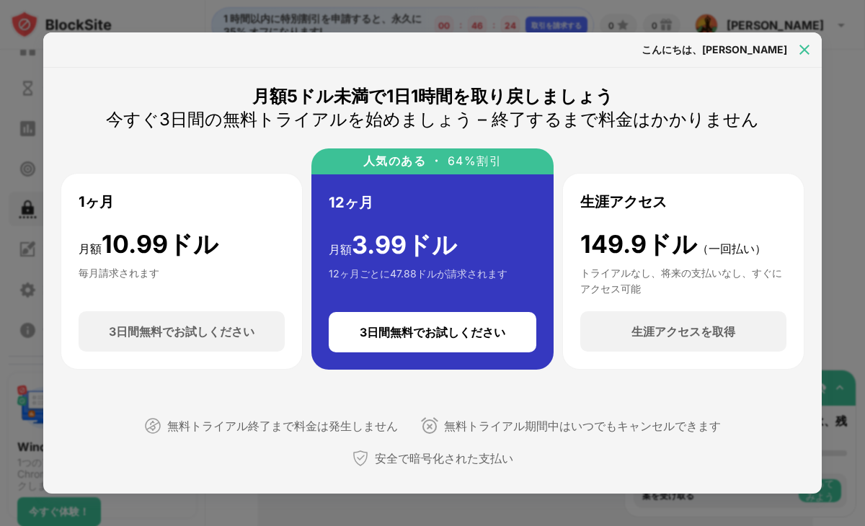
click at [807, 41] on div at bounding box center [804, 49] width 23 height 23
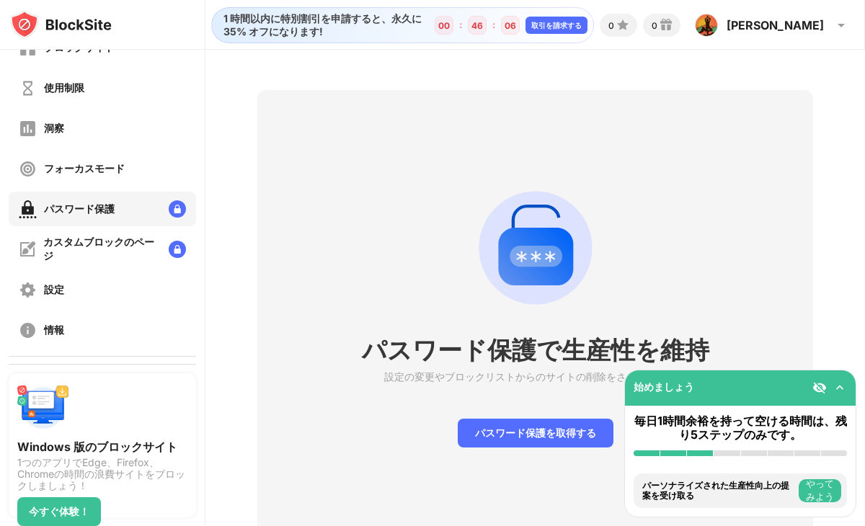
click at [686, 187] on div "パスワード保護で生産性を維持 設定の変更やブロックリストからのサイトの削除をさらに信じます パスワード保護を取得する" at bounding box center [535, 313] width 556 height 446
